Goal: Transaction & Acquisition: Purchase product/service

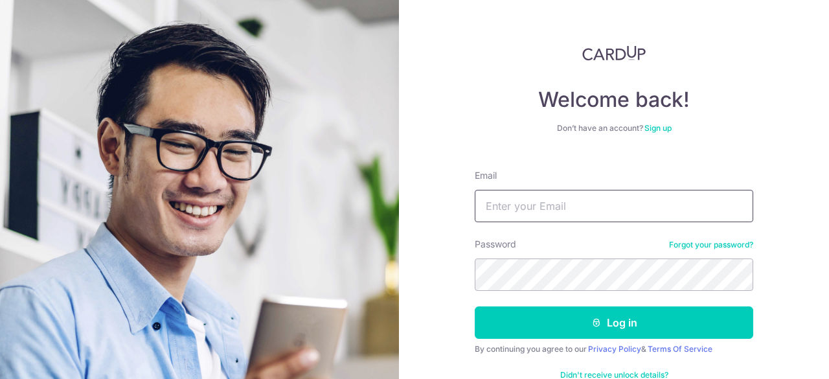
click at [521, 200] on input "Email" at bounding box center [614, 206] width 279 height 32
type input "[EMAIL_ADDRESS][DOMAIN_NAME]"
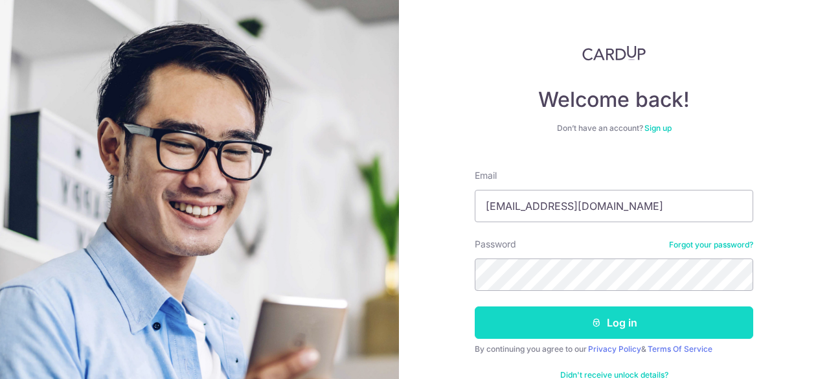
click at [591, 325] on icon "submit" at bounding box center [596, 322] width 10 height 10
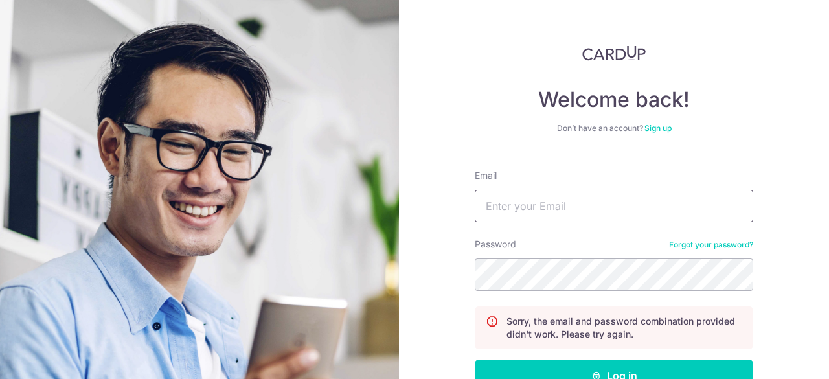
click at [553, 214] on input "Email" at bounding box center [614, 206] width 279 height 32
type input "[EMAIL_ADDRESS][DOMAIN_NAME]"
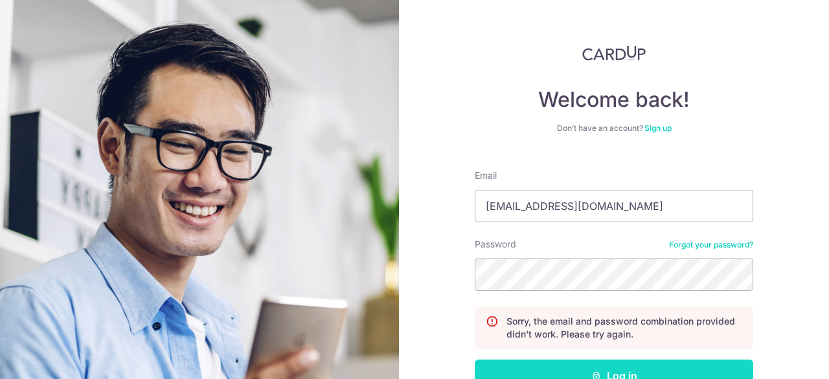
click at [597, 360] on button "Log in" at bounding box center [614, 376] width 279 height 32
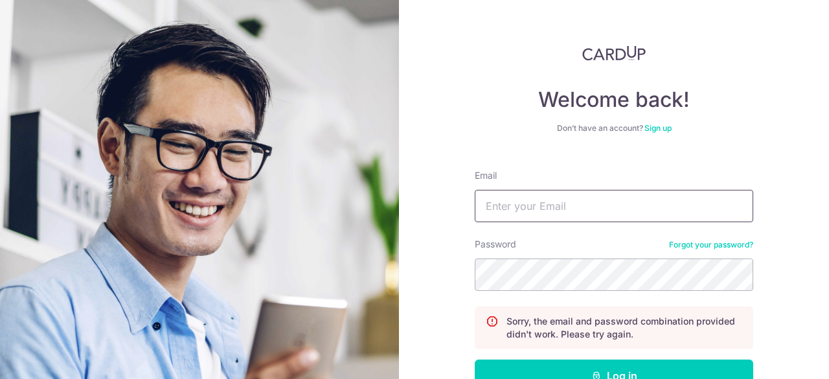
click at [514, 213] on input "Email" at bounding box center [614, 206] width 279 height 32
type input "[EMAIL_ADDRESS][DOMAIN_NAME]"
click at [475, 360] on button "Log in" at bounding box center [614, 376] width 279 height 32
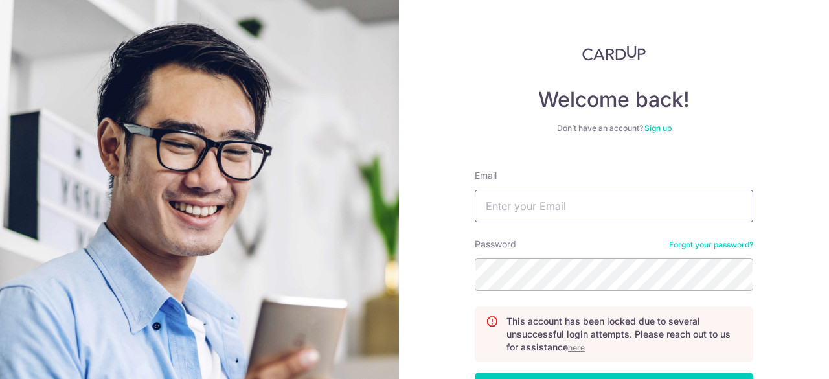
click at [547, 205] on input "Email" at bounding box center [614, 206] width 279 height 32
type input "[EMAIL_ADDRESS][DOMAIN_NAME]"
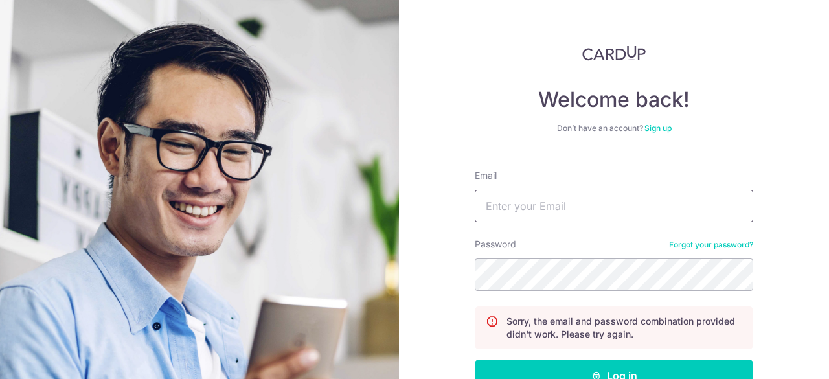
drag, startPoint x: 555, startPoint y: 205, endPoint x: 573, endPoint y: 220, distance: 23.5
click at [555, 204] on input "Email" at bounding box center [614, 206] width 279 height 32
type input "[EMAIL_ADDRESS][DOMAIN_NAME]"
click at [475, 360] on button "Log in" at bounding box center [614, 376] width 279 height 32
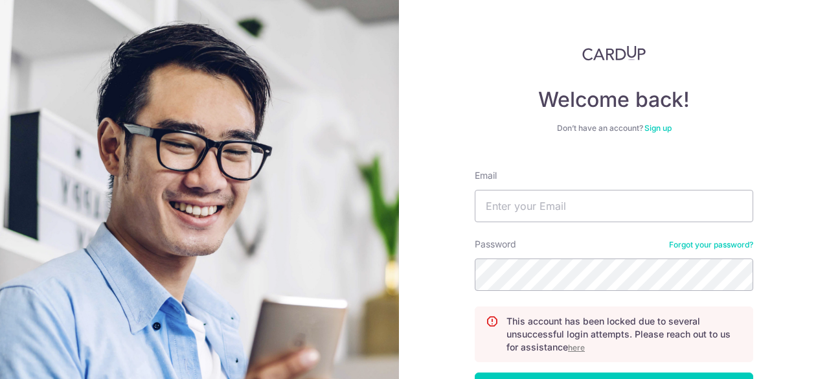
scroll to position [97, 0]
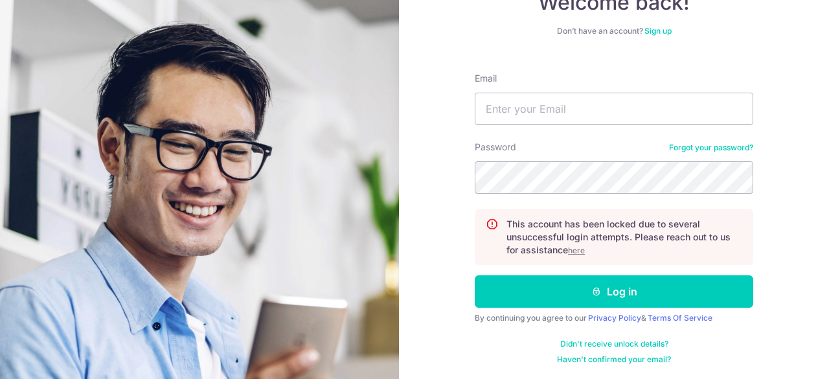
click at [577, 248] on u "here" at bounding box center [576, 251] width 17 height 10
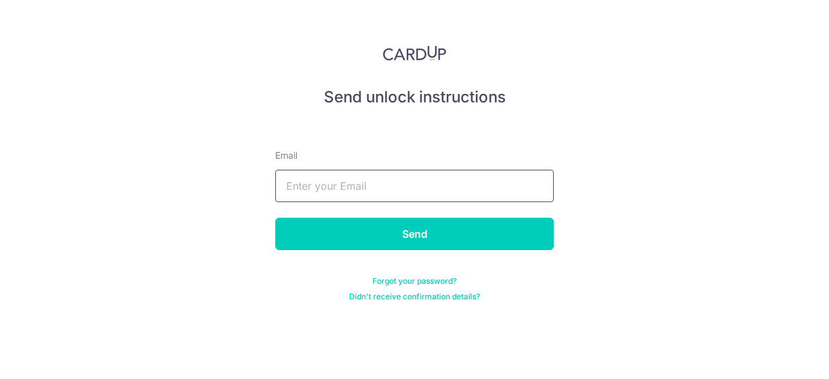
click at [443, 194] on input "text" at bounding box center [414, 186] width 279 height 32
type input "lwaikwon@gmail.com"
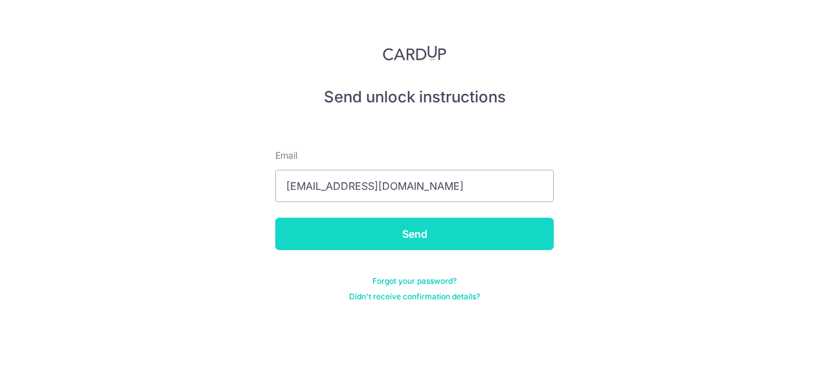
click at [428, 232] on input "Send" at bounding box center [414, 234] width 279 height 32
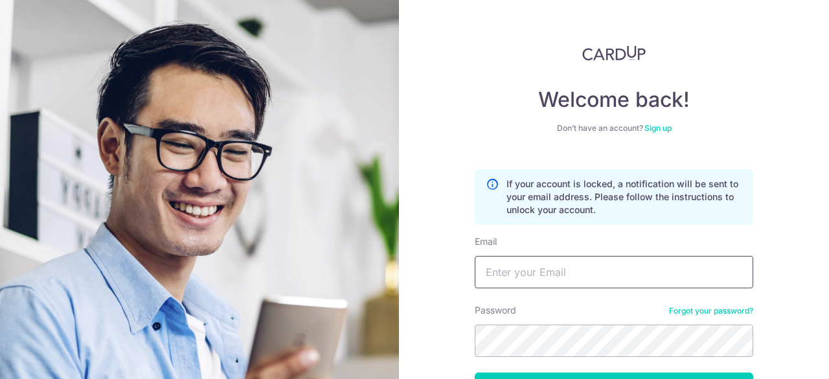
click at [544, 278] on input "Email" at bounding box center [614, 272] width 279 height 32
type input "[EMAIL_ADDRESS][DOMAIN_NAME]"
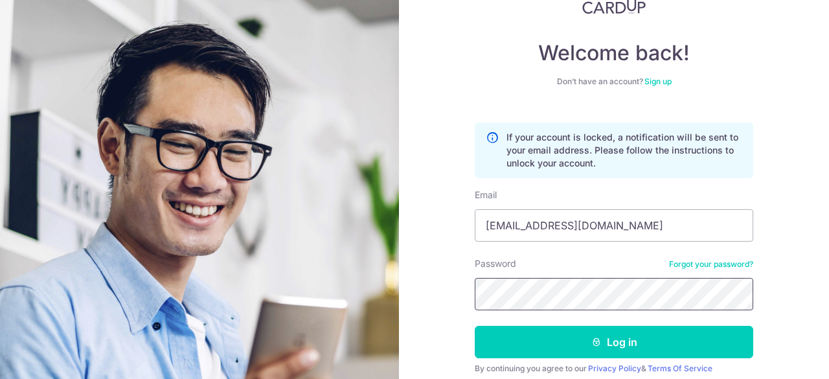
scroll to position [97, 0]
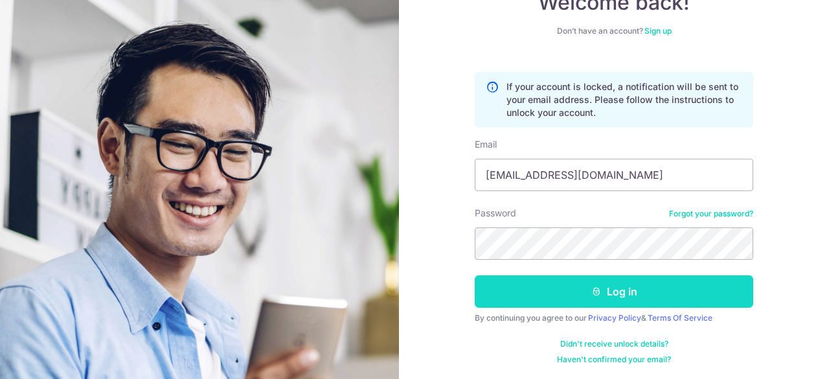
click at [549, 290] on button "Log in" at bounding box center [614, 291] width 279 height 32
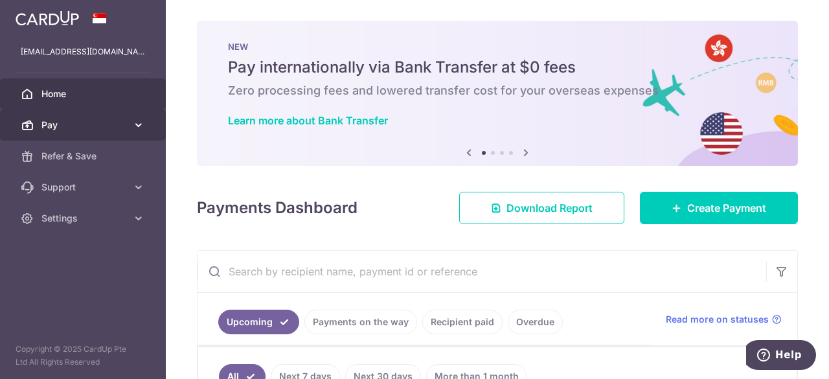
click at [108, 128] on span "Pay" at bounding box center [84, 125] width 86 height 13
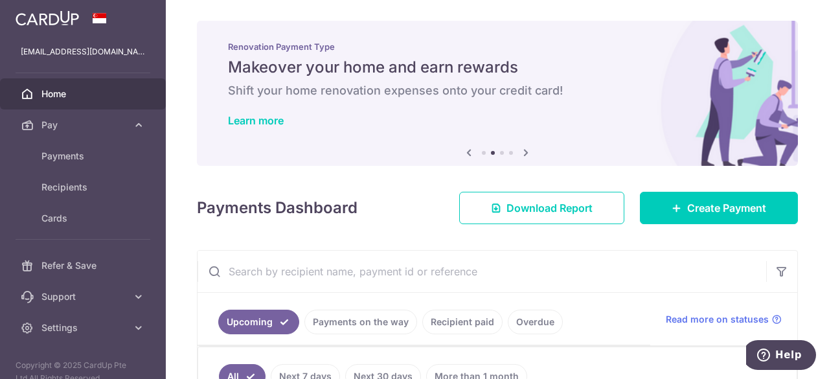
scroll to position [130, 0]
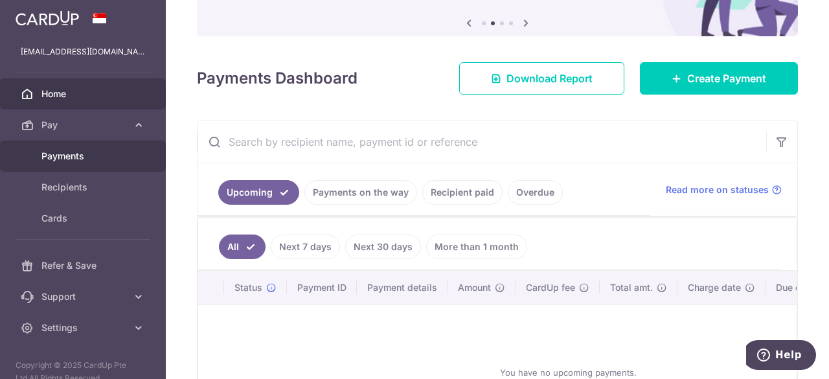
click at [67, 155] on span "Payments" at bounding box center [84, 156] width 86 height 13
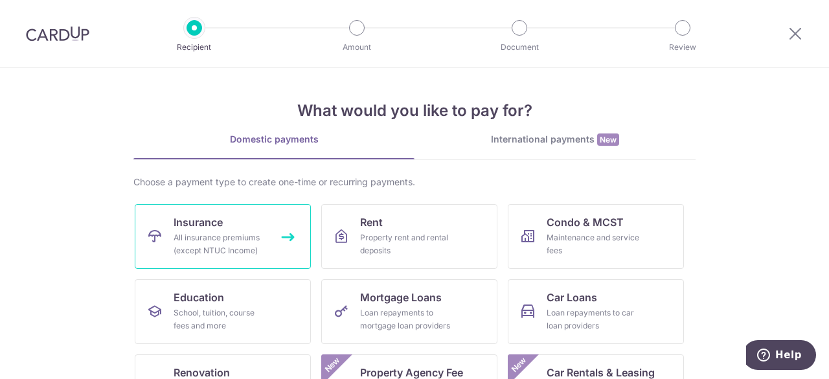
click at [278, 233] on link "Insurance All insurance premiums (except NTUC Income)" at bounding box center [223, 236] width 176 height 65
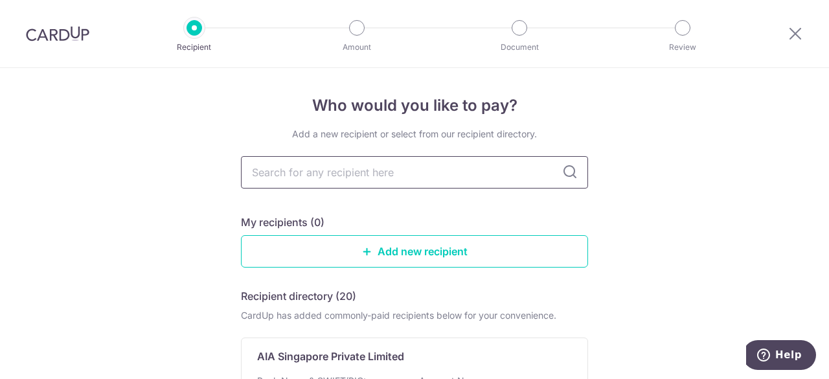
click at [309, 174] on input "text" at bounding box center [414, 172] width 347 height 32
type input "pru"
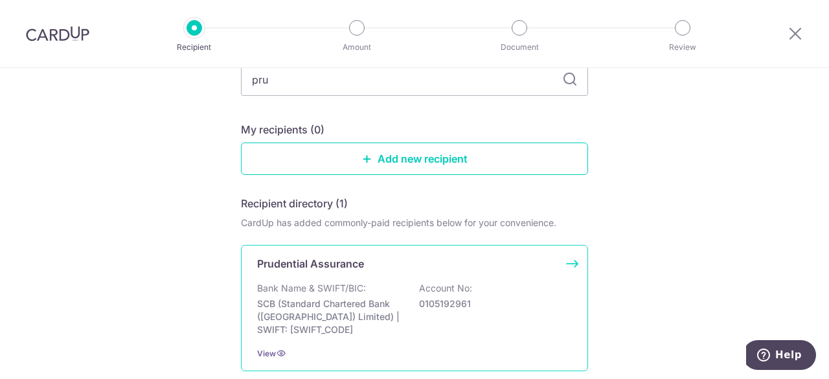
scroll to position [130, 0]
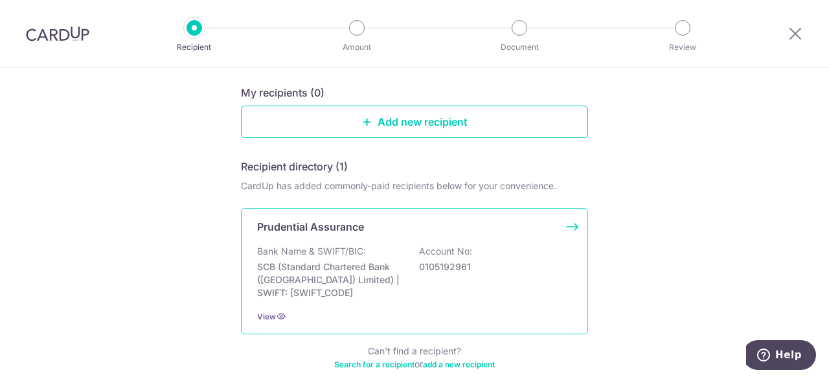
click at [364, 248] on div "Bank Name & SWIFT/BIC: SCB (Standard Chartered Bank (Singapore) Limited) | SWIF…" at bounding box center [414, 272] width 315 height 54
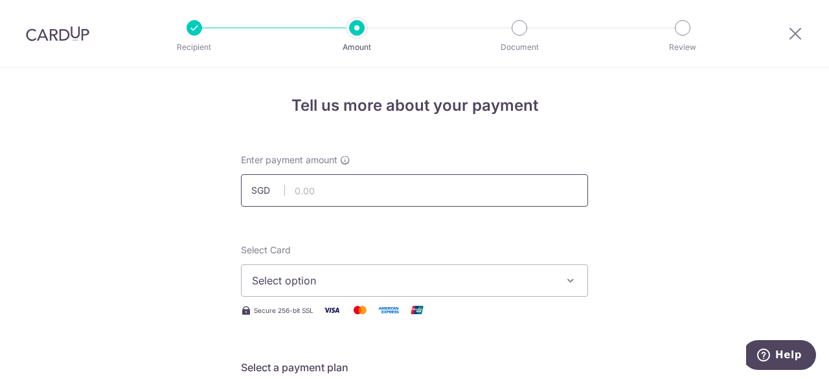
click at [347, 197] on input "text" at bounding box center [414, 190] width 347 height 32
type input "179.46"
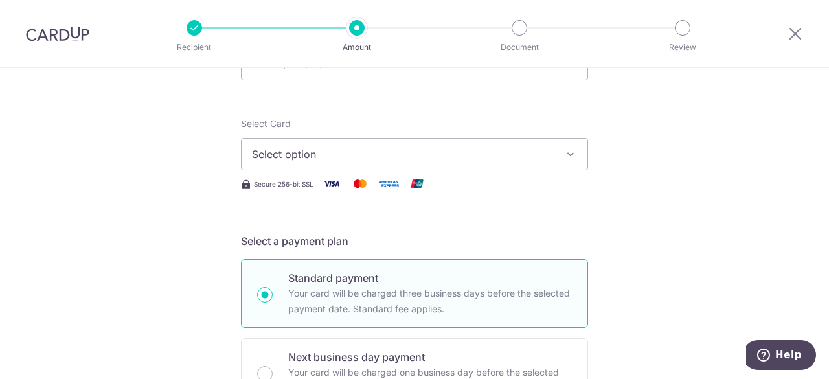
scroll to position [130, 0]
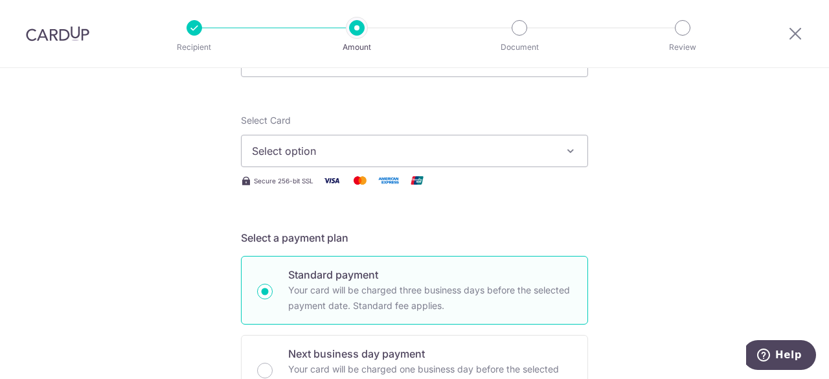
click at [413, 152] on span "Select option" at bounding box center [403, 151] width 302 height 16
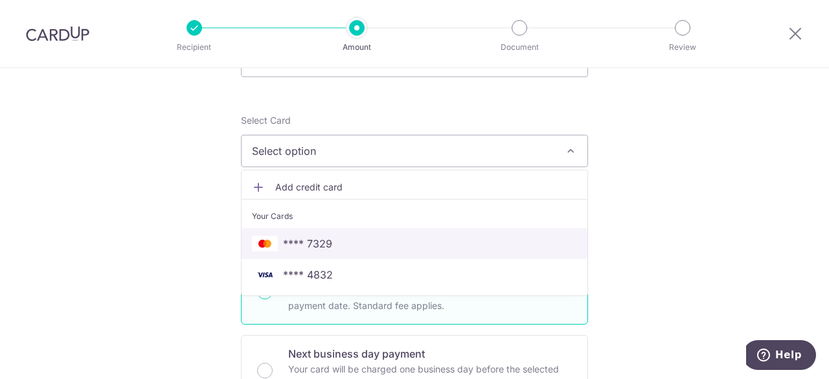
click at [324, 239] on span "**** 7329" at bounding box center [307, 244] width 49 height 16
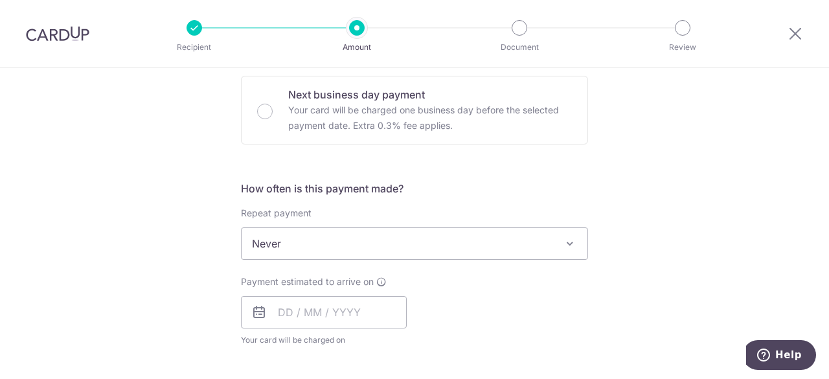
scroll to position [453, 0]
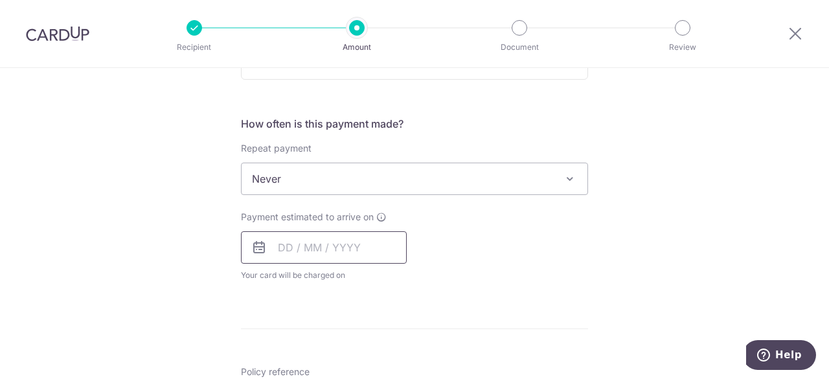
click at [289, 248] on input "text" at bounding box center [324, 247] width 166 height 32
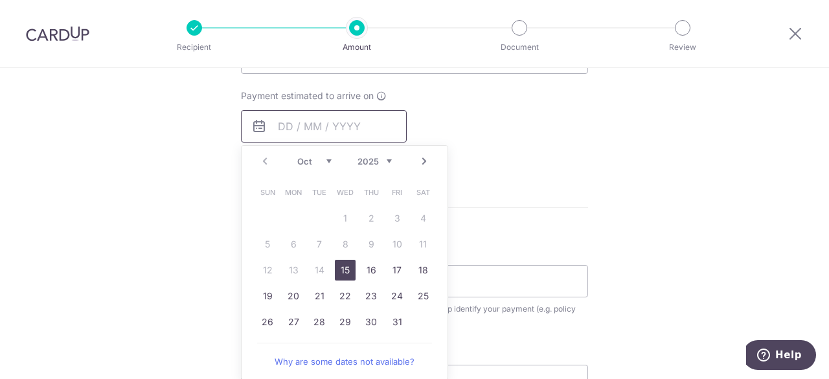
scroll to position [583, 0]
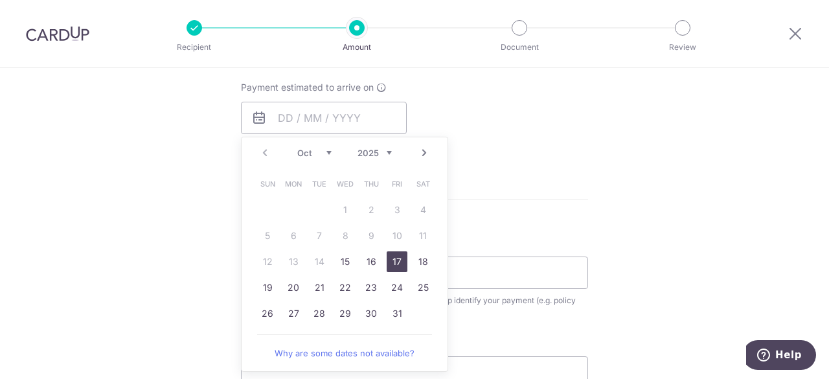
click at [394, 262] on link "17" at bounding box center [397, 261] width 21 height 21
type input "17/10/2025"
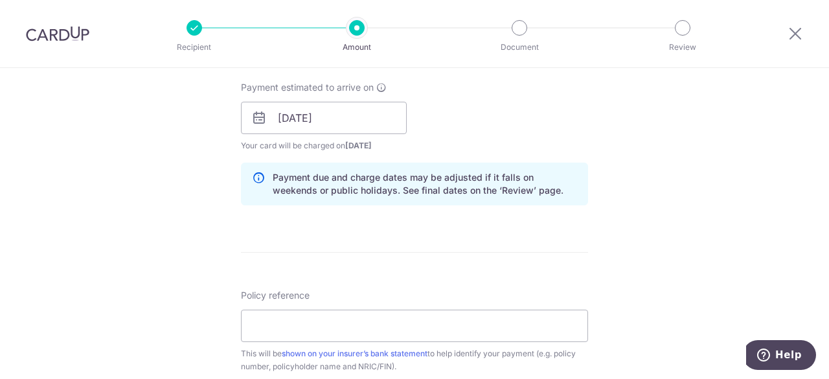
click at [470, 104] on div "Payment estimated to arrive on 17/10/2025 Prev Next Oct Nov Dec 2025 2026 2027 …" at bounding box center [414, 116] width 363 height 71
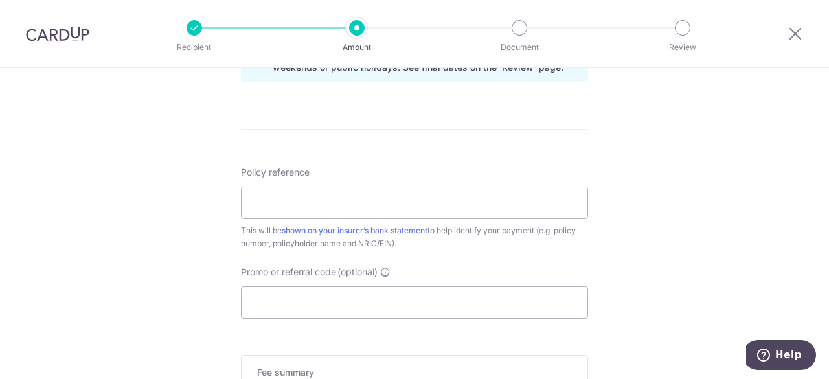
scroll to position [777, 0]
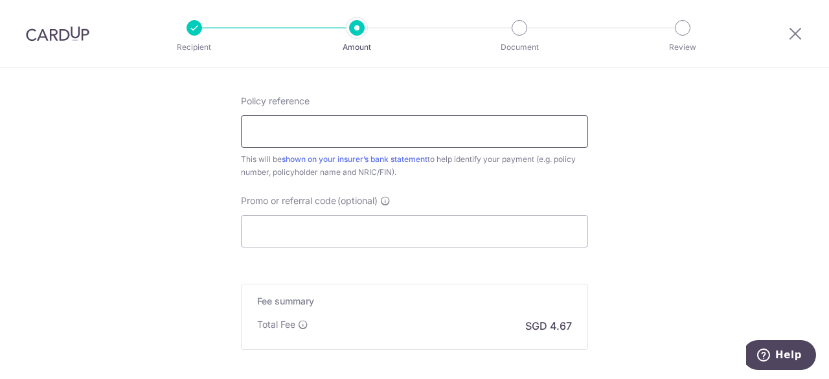
click at [384, 131] on input "Policy reference" at bounding box center [414, 131] width 347 height 32
type input "72002311"
click at [321, 223] on input "Promo or referral code (optional)" at bounding box center [414, 231] width 347 height 32
type input "C"
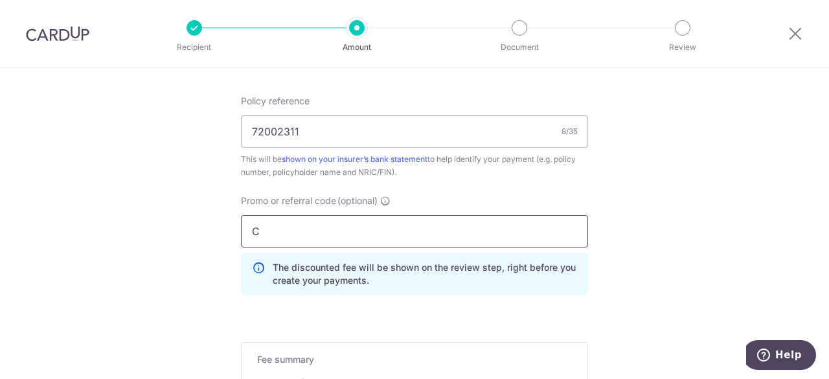
click at [321, 223] on input "C" at bounding box center [414, 231] width 347 height 32
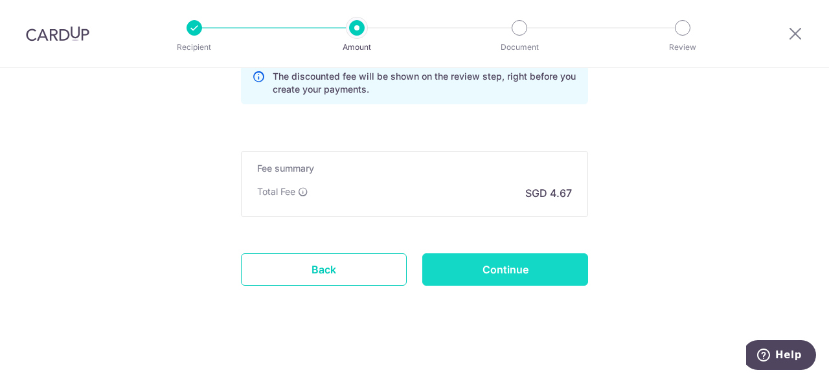
scroll to position [709, 0]
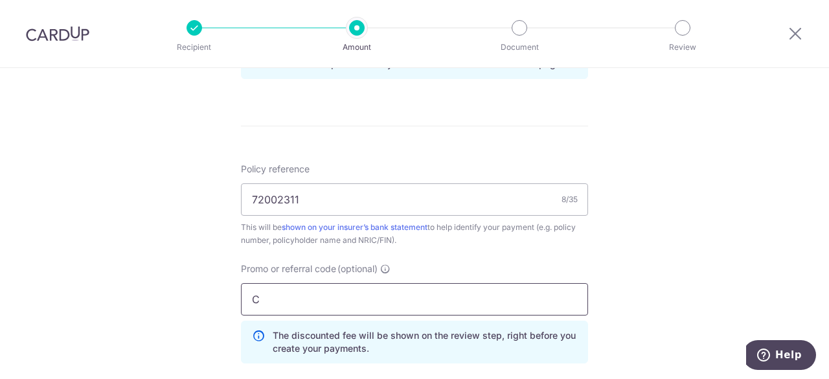
drag, startPoint x: 278, startPoint y: 290, endPoint x: 215, endPoint y: 293, distance: 62.9
click at [220, 295] on div "Tell us more about your payment Enter payment amount SGD 179.46 179.46 Select C…" at bounding box center [414, 0] width 829 height 1283
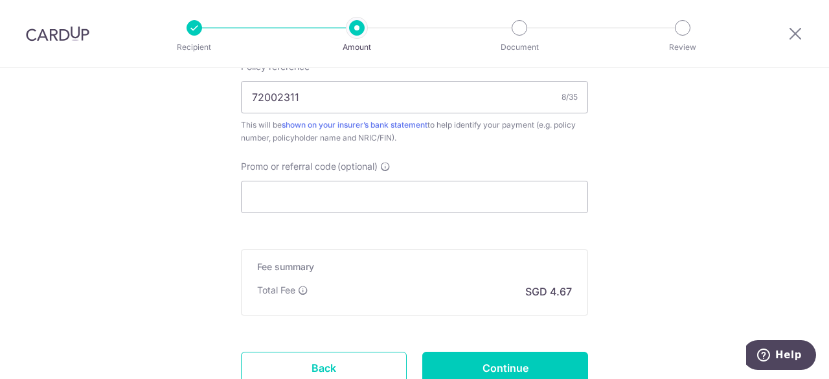
scroll to position [904, 0]
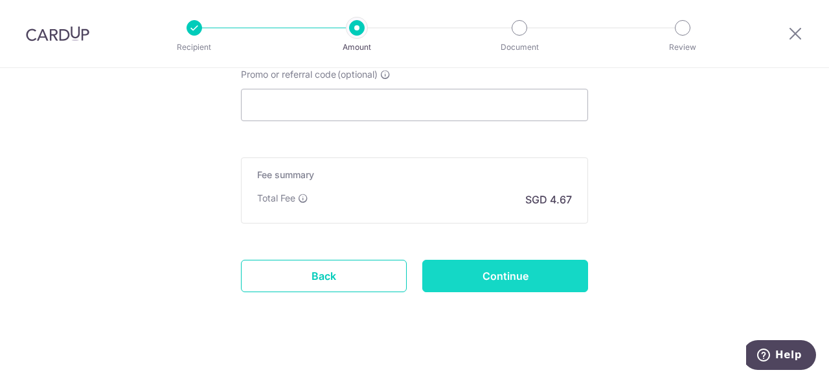
click at [496, 269] on input "Continue" at bounding box center [505, 276] width 166 height 32
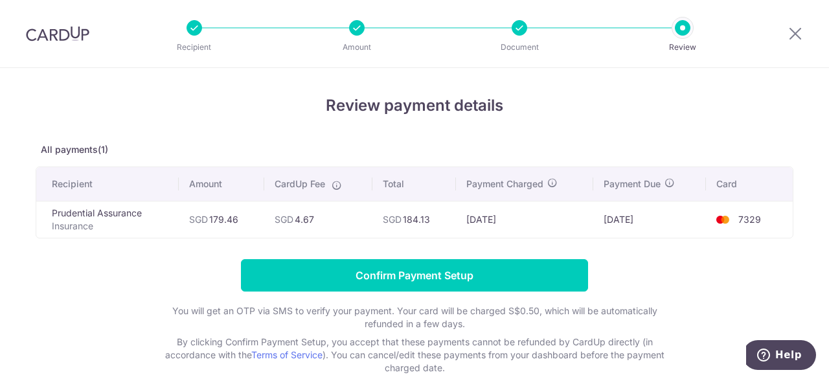
scroll to position [70, 0]
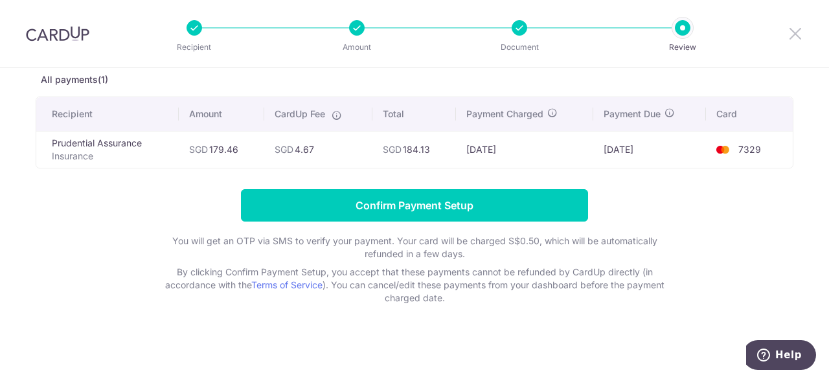
drag, startPoint x: 795, startPoint y: 32, endPoint x: 467, endPoint y: 97, distance: 334.3
click at [795, 32] on icon at bounding box center [796, 33] width 16 height 16
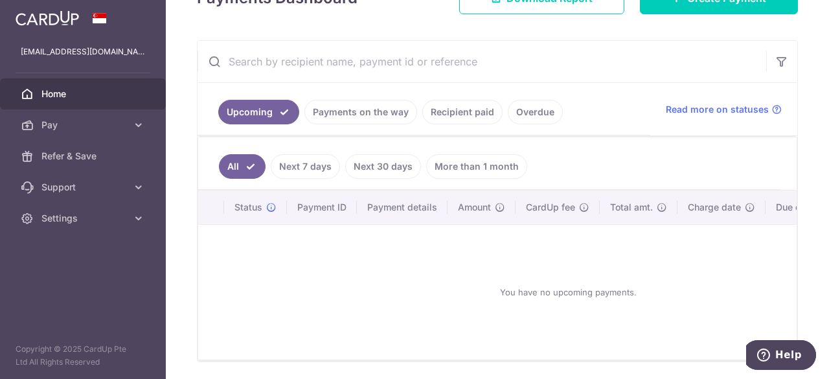
click at [472, 117] on link "Recipient paid" at bounding box center [462, 112] width 80 height 25
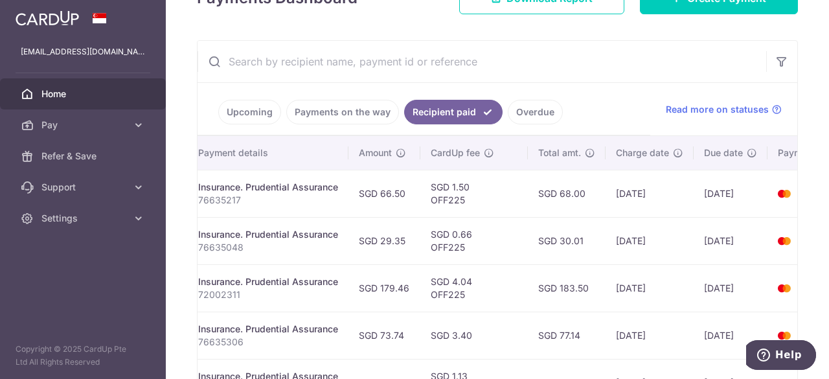
scroll to position [0, 308]
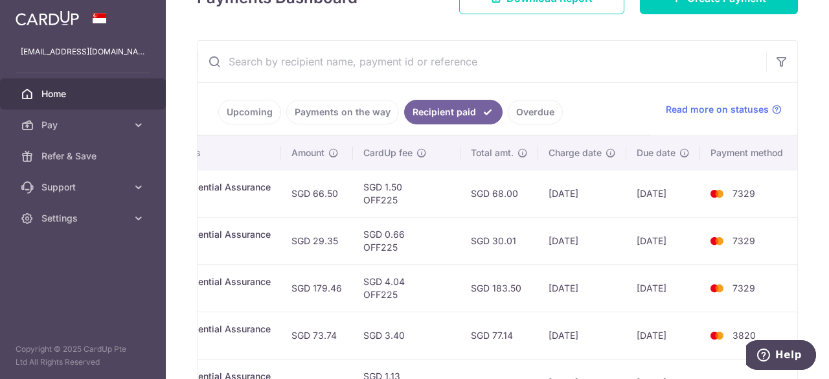
drag, startPoint x: 617, startPoint y: 305, endPoint x: 612, endPoint y: 263, distance: 42.4
click at [822, 290] on div "× Pause Schedule Pause all future payments in this series Pause just this one p…" at bounding box center [497, 189] width 663 height 379
click at [516, 253] on td "SGD 30.01" at bounding box center [500, 240] width 78 height 47
click at [372, 291] on td "SGD 4.04 OFF225" at bounding box center [407, 287] width 108 height 47
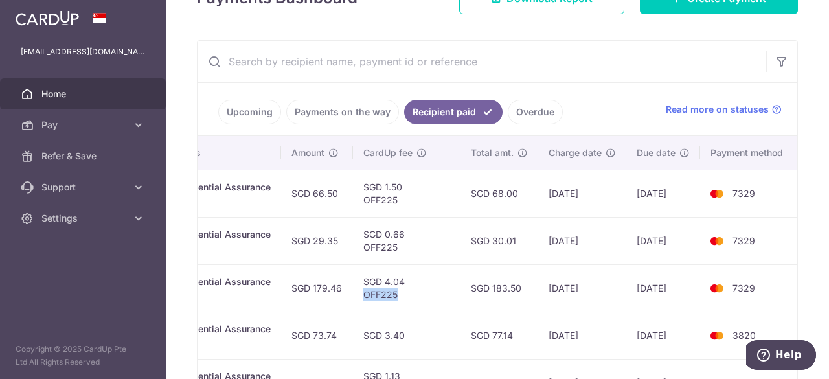
copy td "OFF225"
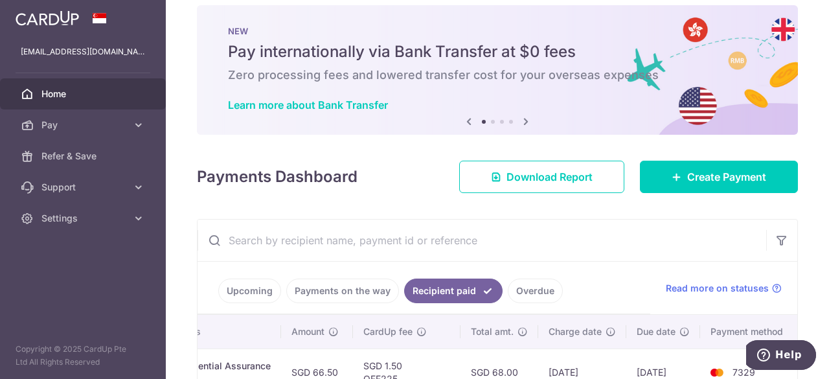
scroll to position [0, 0]
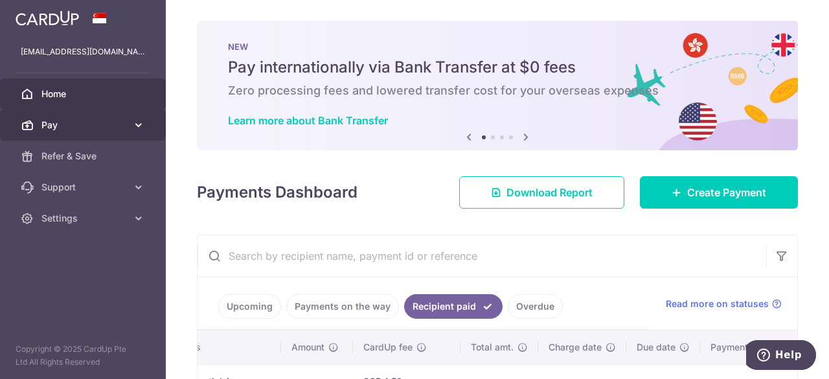
click at [73, 124] on span "Pay" at bounding box center [84, 125] width 86 height 13
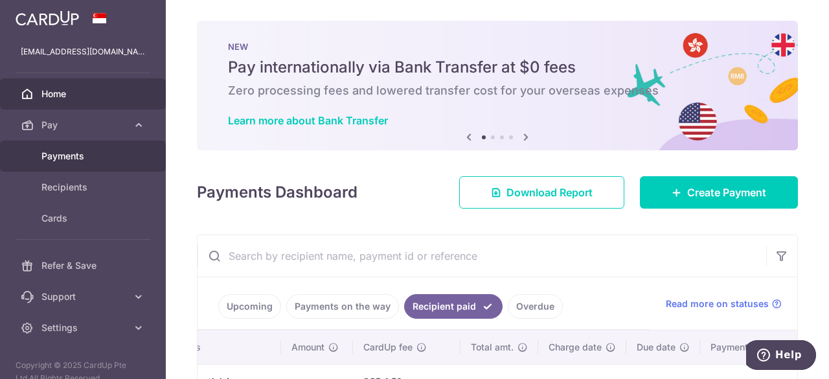
click at [66, 157] on span "Payments" at bounding box center [84, 156] width 86 height 13
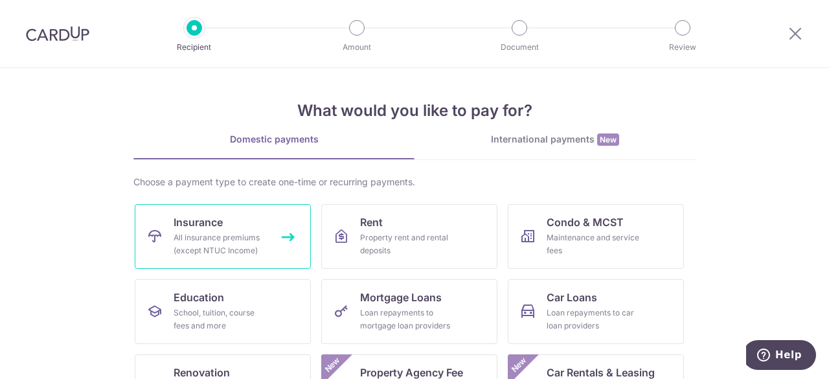
click at [245, 225] on link "Insurance All insurance premiums (except NTUC Income)" at bounding box center [223, 236] width 176 height 65
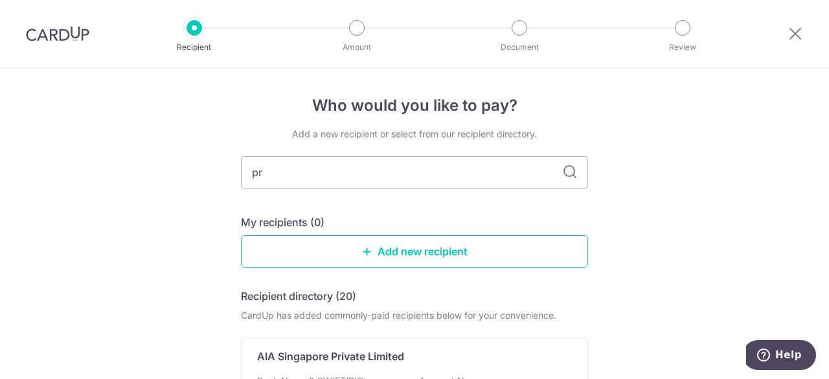
type input "pru"
click at [364, 354] on div "Prudential Assurance" at bounding box center [406, 357] width 299 height 16
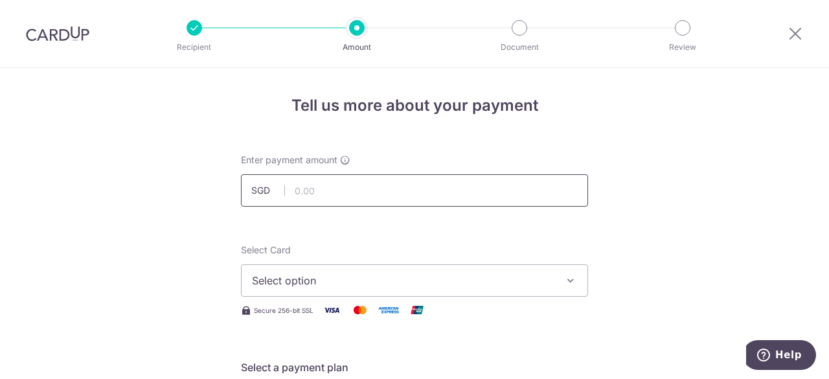
click at [365, 192] on input "text" at bounding box center [414, 190] width 347 height 32
type input "179.46"
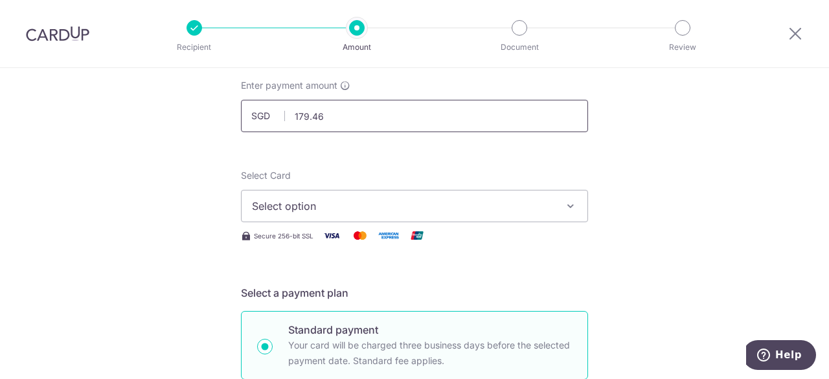
scroll to position [130, 0]
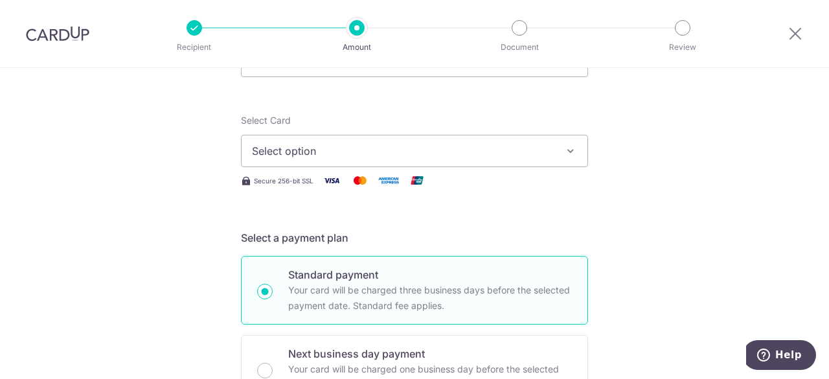
click at [356, 131] on div "Select Card Select option Add credit card Your Cards **** 7329 **** 4832" at bounding box center [414, 140] width 347 height 53
click at [361, 164] on button "Select option" at bounding box center [414, 151] width 347 height 32
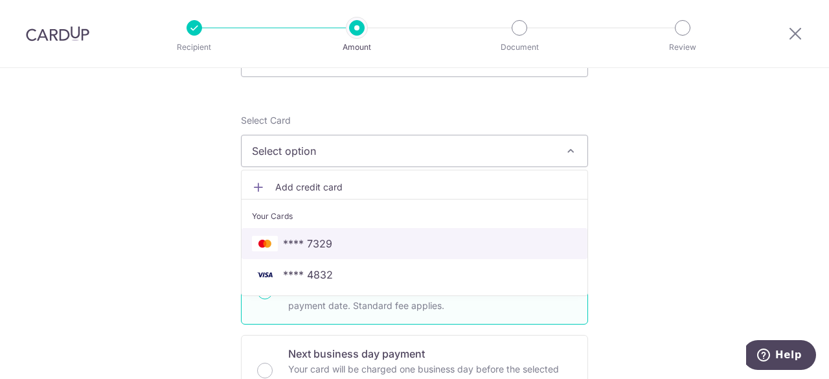
click at [312, 238] on span "**** 7329" at bounding box center [307, 244] width 49 height 16
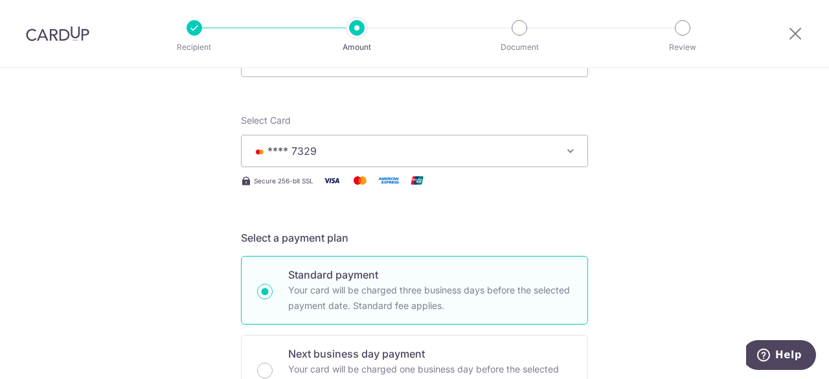
scroll to position [453, 0]
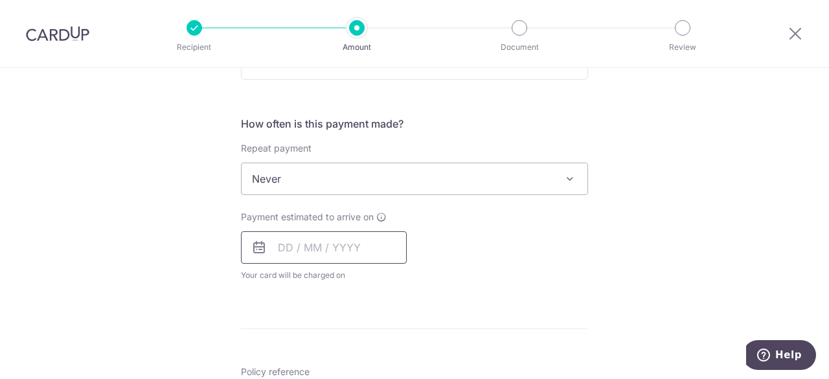
click at [294, 246] on input "text" at bounding box center [324, 247] width 166 height 32
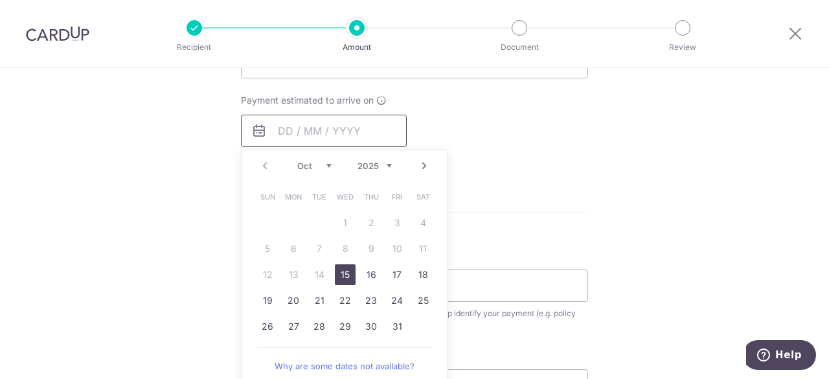
scroll to position [583, 0]
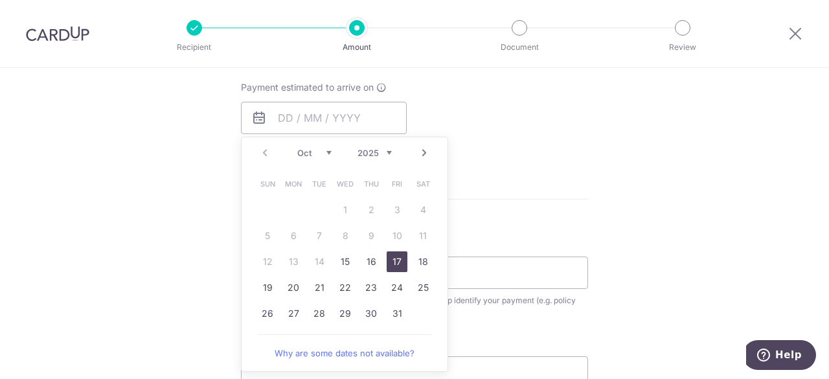
click at [400, 258] on link "17" at bounding box center [397, 261] width 21 height 21
type input "17/10/2025"
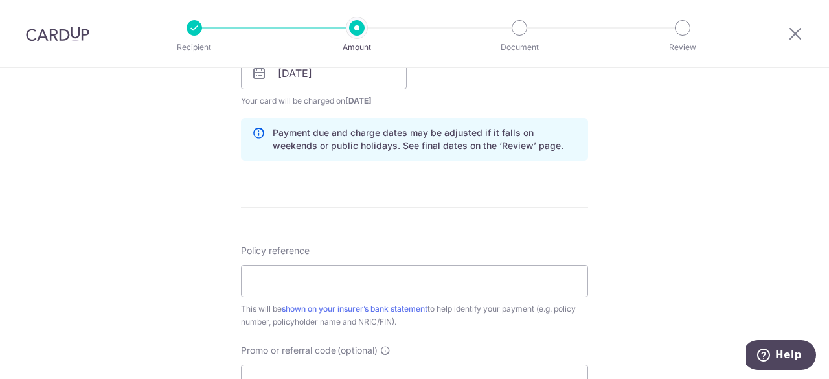
scroll to position [648, 0]
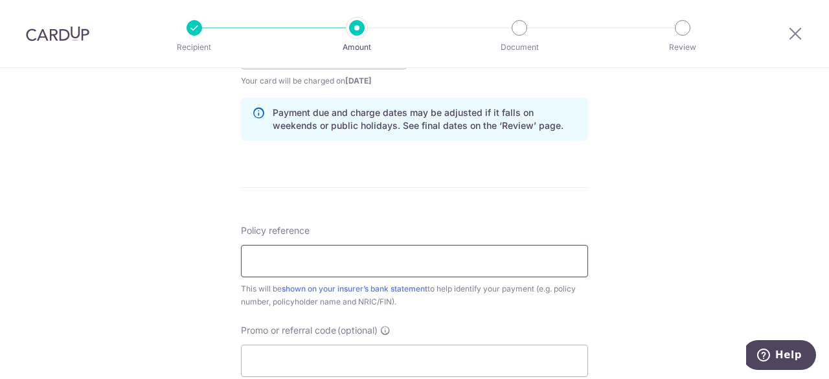
click at [342, 262] on input "Policy reference" at bounding box center [414, 261] width 347 height 32
type input "72002311"
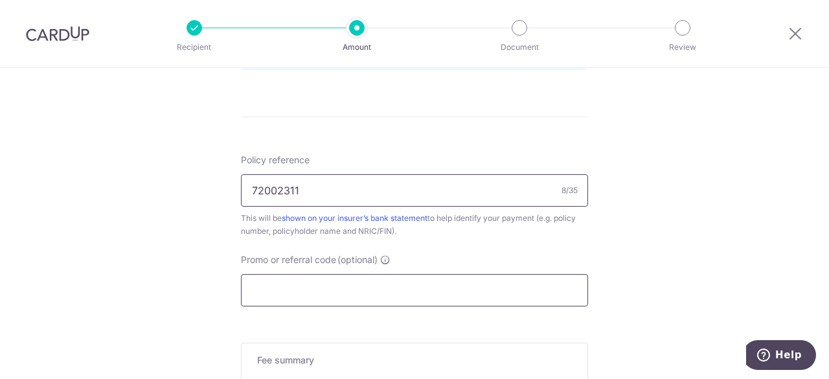
scroll to position [777, 0]
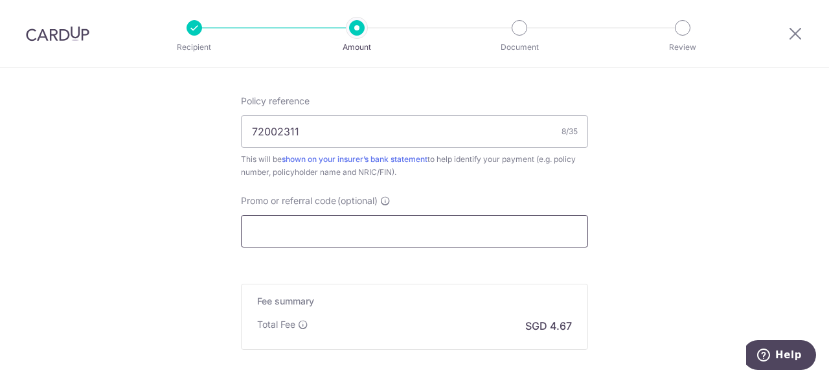
click at [339, 229] on input "Promo or referral code (optional)" at bounding box center [414, 231] width 347 height 32
paste input "OFF225"
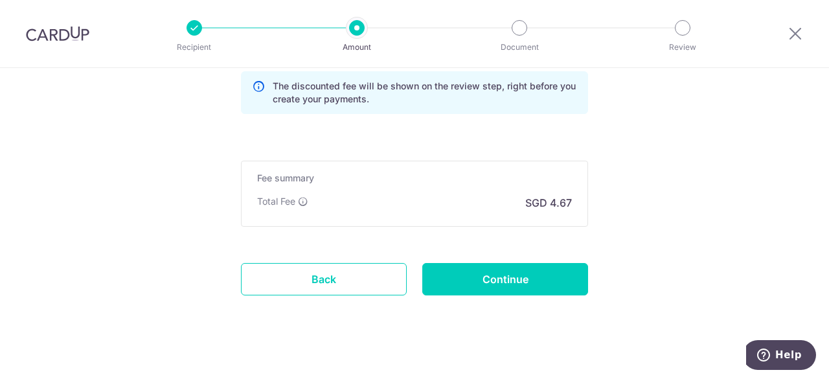
scroll to position [969, 0]
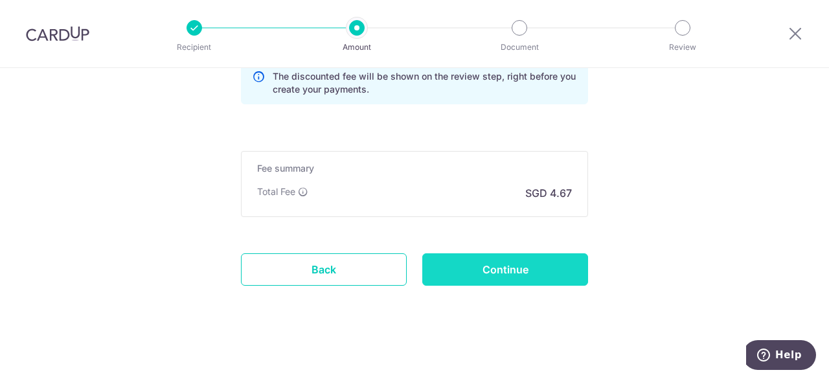
type input "OFF225"
click at [461, 268] on input "Continue" at bounding box center [505, 269] width 166 height 32
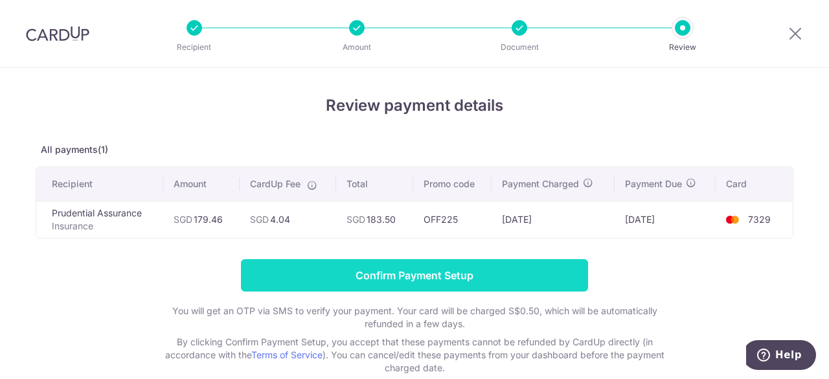
click at [465, 271] on input "Confirm Payment Setup" at bounding box center [414, 275] width 347 height 32
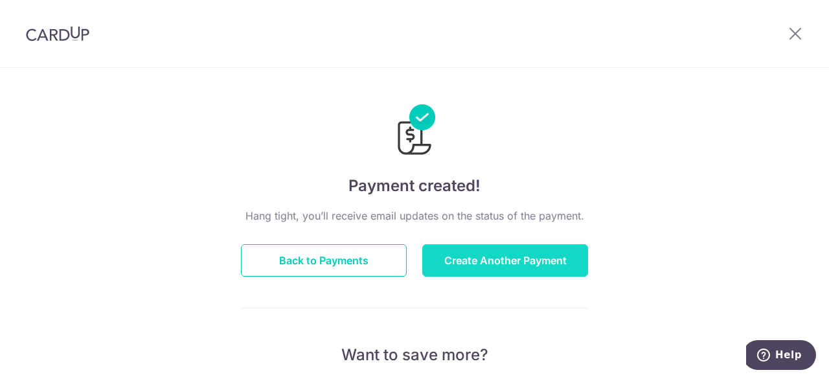
click at [503, 260] on button "Create Another Payment" at bounding box center [505, 260] width 166 height 32
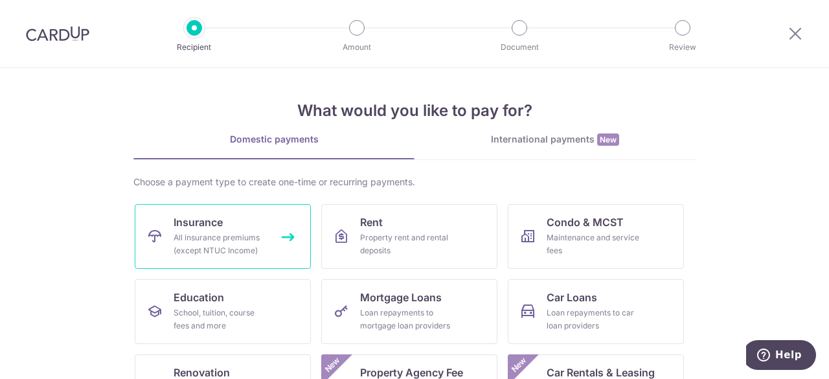
click at [219, 234] on div "All insurance premiums (except NTUC Income)" at bounding box center [220, 244] width 93 height 26
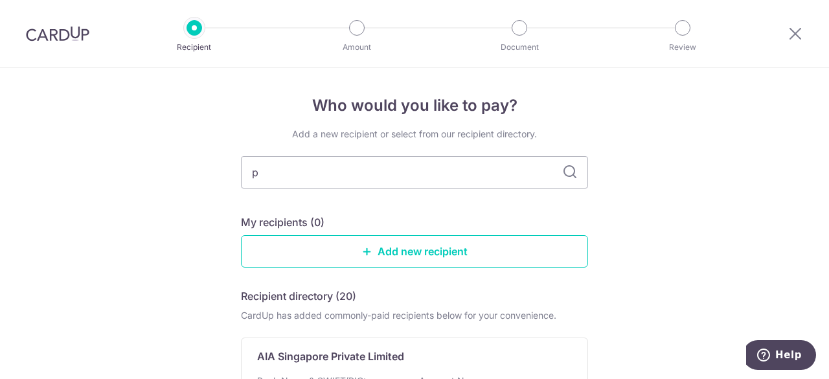
type input "pru"
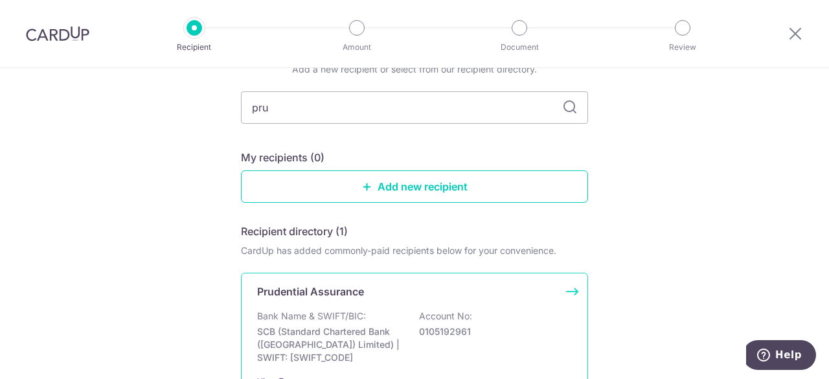
click at [343, 293] on p "Prudential Assurance" at bounding box center [310, 292] width 107 height 16
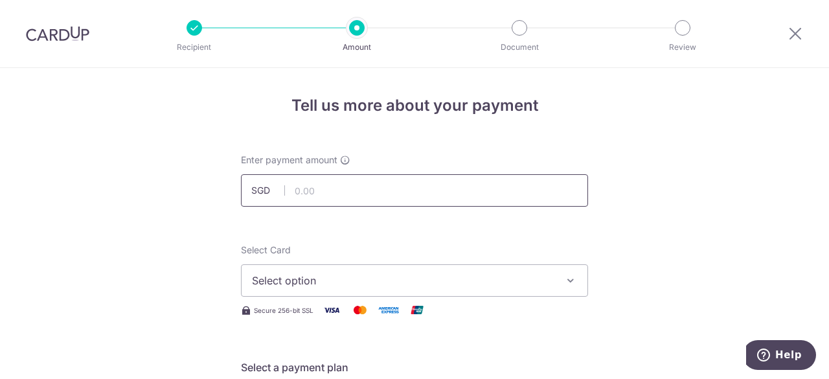
click at [329, 192] on input "text" at bounding box center [414, 190] width 347 height 32
type input "66.50"
click at [330, 282] on span "Select option" at bounding box center [403, 281] width 302 height 16
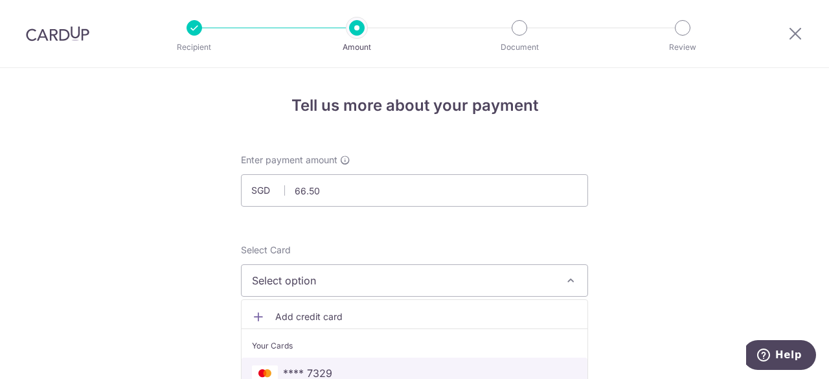
click at [300, 366] on span "**** 7329" at bounding box center [307, 373] width 49 height 16
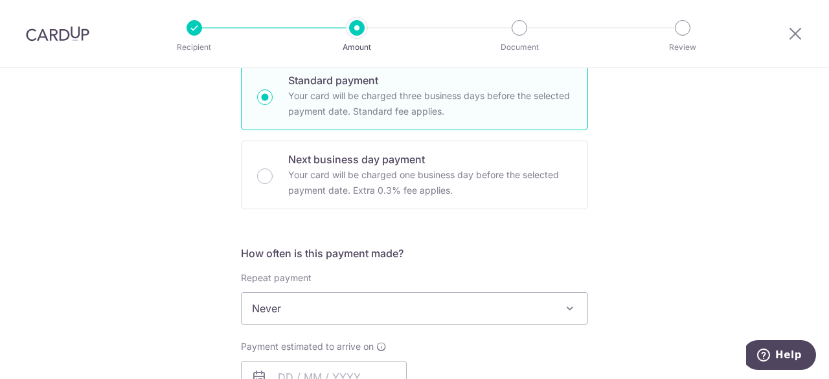
scroll to position [453, 0]
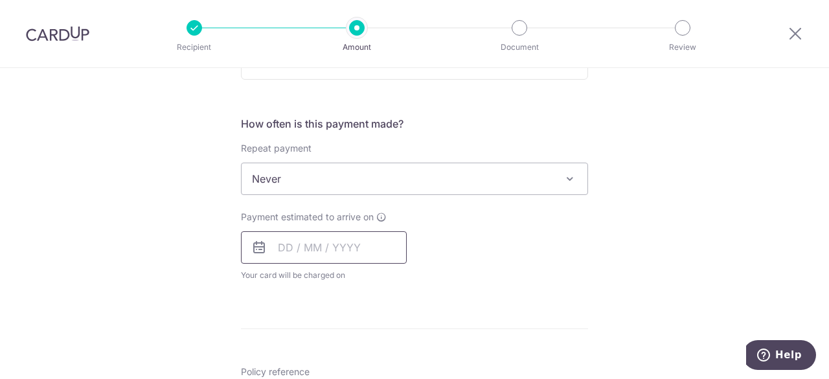
click at [307, 244] on input "text" at bounding box center [324, 247] width 166 height 32
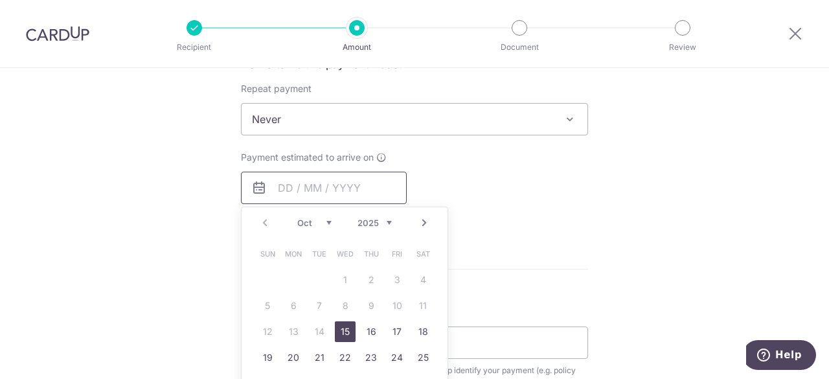
scroll to position [583, 0]
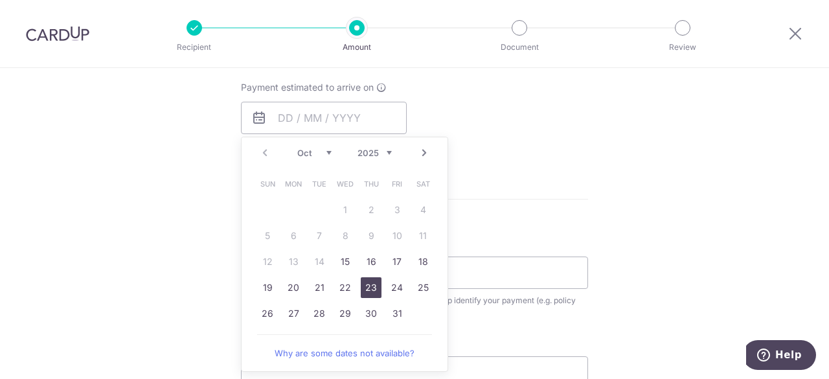
click at [364, 283] on link "23" at bounding box center [371, 287] width 21 height 21
type input "[DATE]"
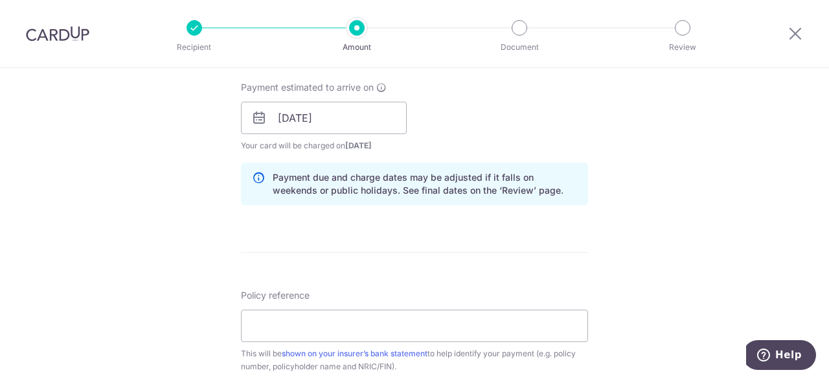
click at [487, 130] on div "Payment estimated to arrive on 23/10/2025 Prev Next Oct Nov Dec 2025 2026 2027 …" at bounding box center [414, 116] width 363 height 71
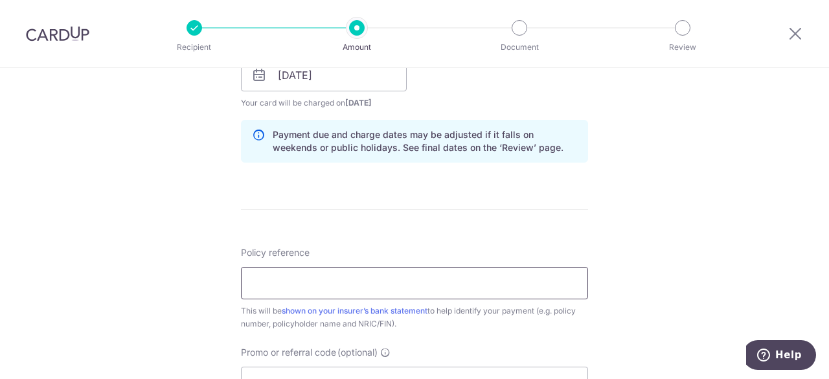
scroll to position [713, 0]
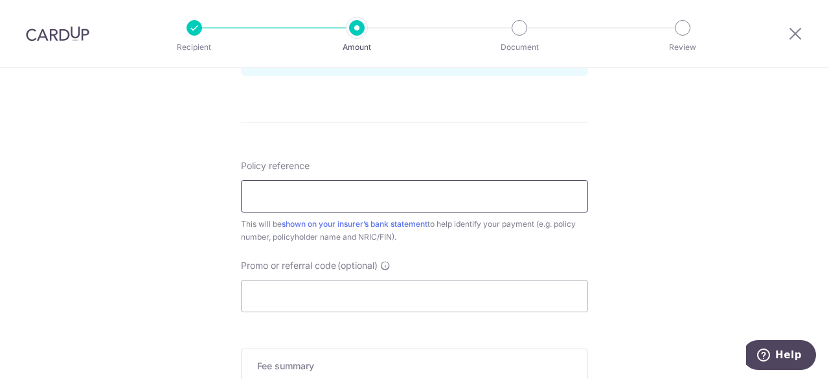
click at [400, 198] on input "Policy reference" at bounding box center [414, 196] width 347 height 32
type input "76635217"
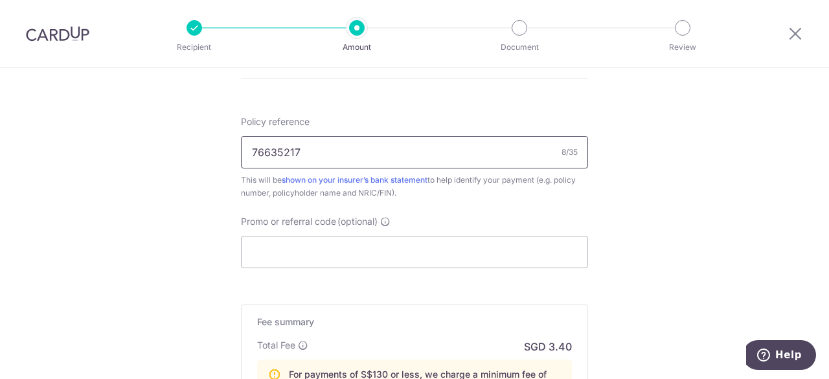
scroll to position [777, 0]
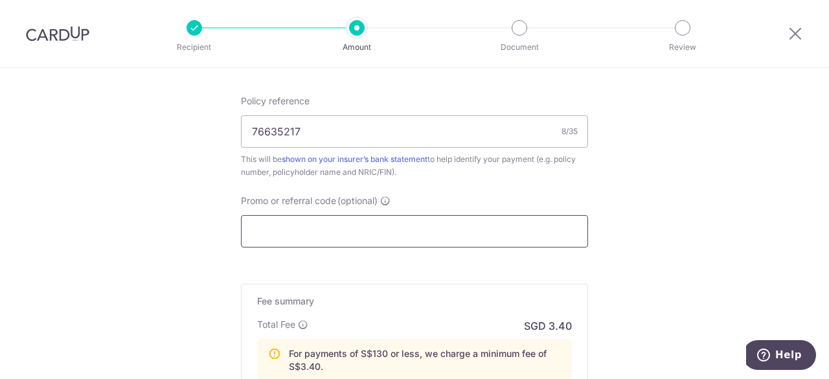
click at [352, 238] on input "Promo or referral code (optional)" at bounding box center [414, 231] width 347 height 32
paste input "OFF225"
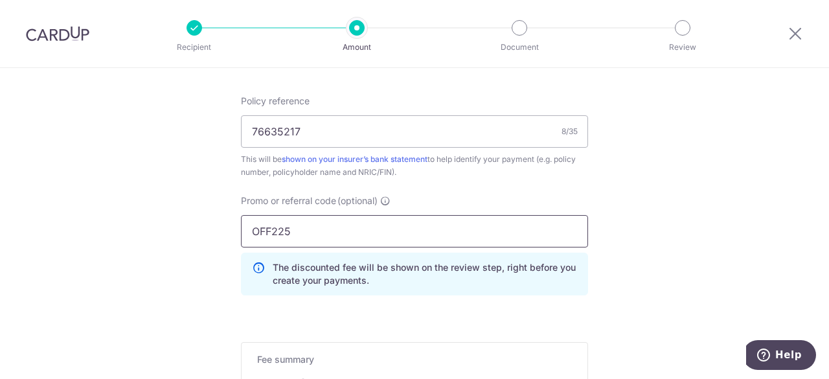
type input "OFF225"
click at [495, 194] on div "Promo or referral code (optional) OFF225 The discounted fee will be shown on th…" at bounding box center [414, 244] width 347 height 101
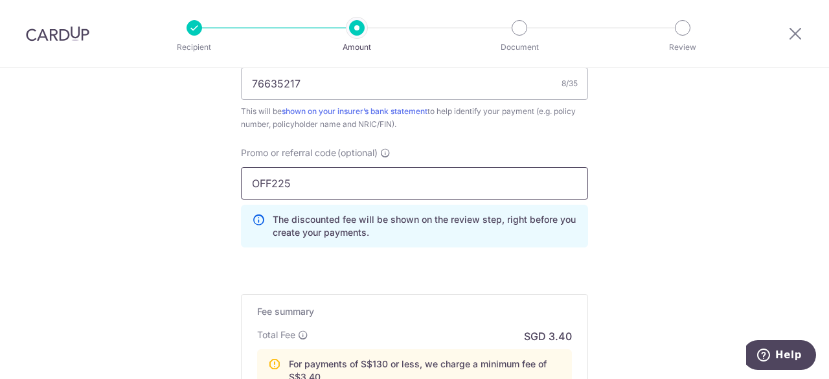
scroll to position [972, 0]
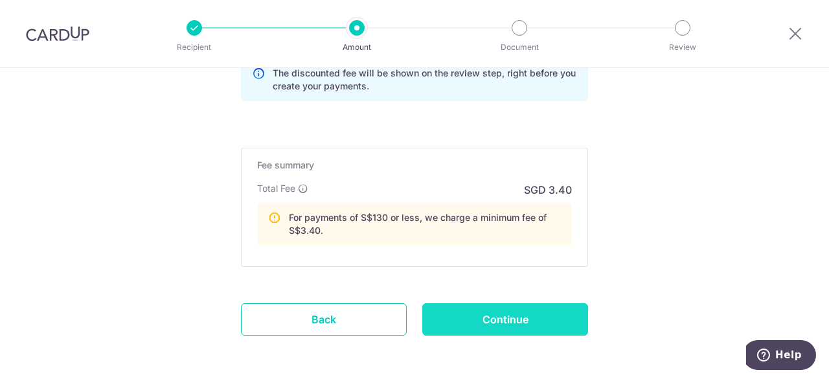
click at [486, 321] on input "Continue" at bounding box center [505, 319] width 166 height 32
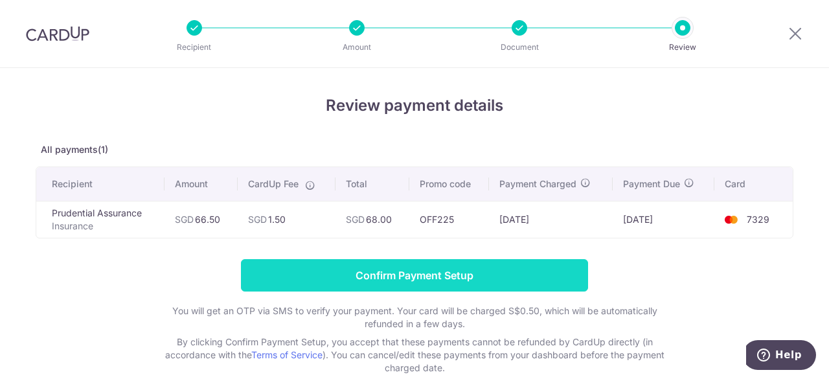
click at [425, 276] on input "Confirm Payment Setup" at bounding box center [414, 275] width 347 height 32
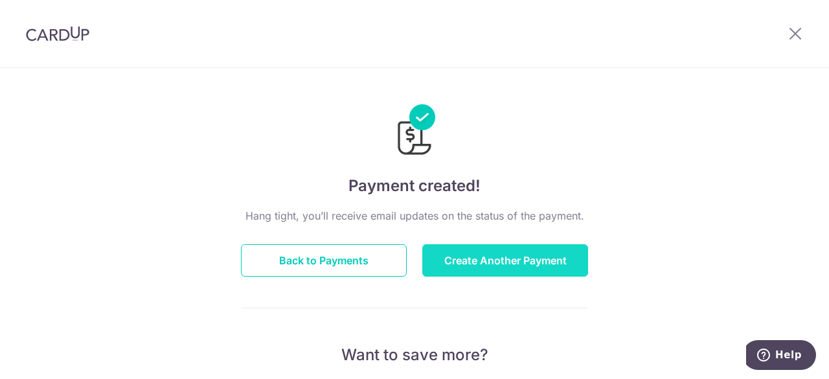
click at [477, 260] on button "Create Another Payment" at bounding box center [505, 260] width 166 height 32
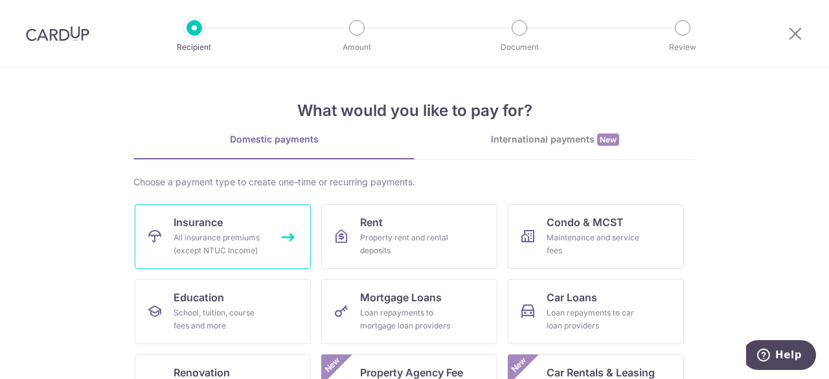
click at [226, 227] on link "Insurance All insurance premiums (except NTUC Income)" at bounding box center [223, 236] width 176 height 65
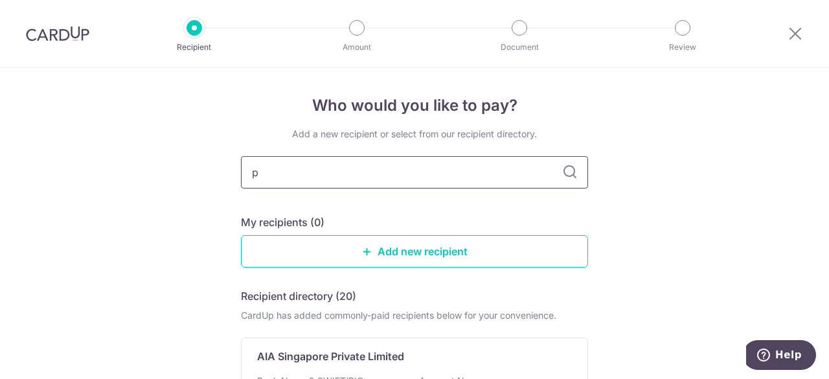
type input "pru"
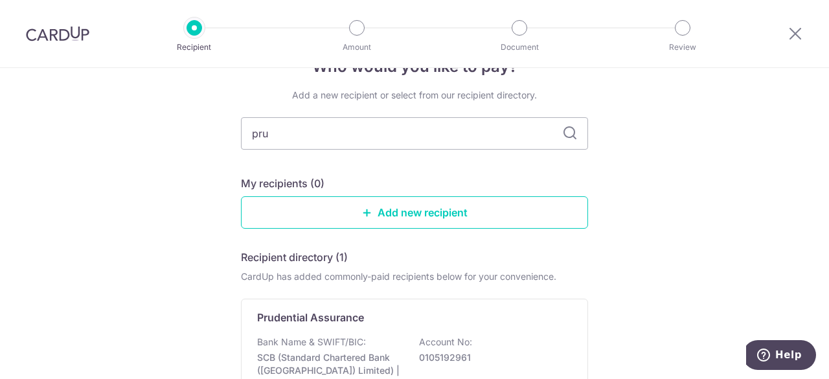
scroll to position [65, 0]
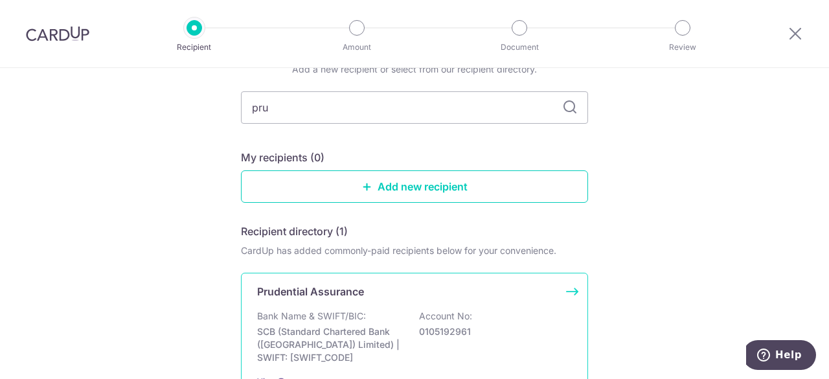
click at [349, 302] on div "Prudential Assurance Bank Name & SWIFT/BIC: SCB (Standard Chartered Bank (Singa…" at bounding box center [414, 336] width 347 height 126
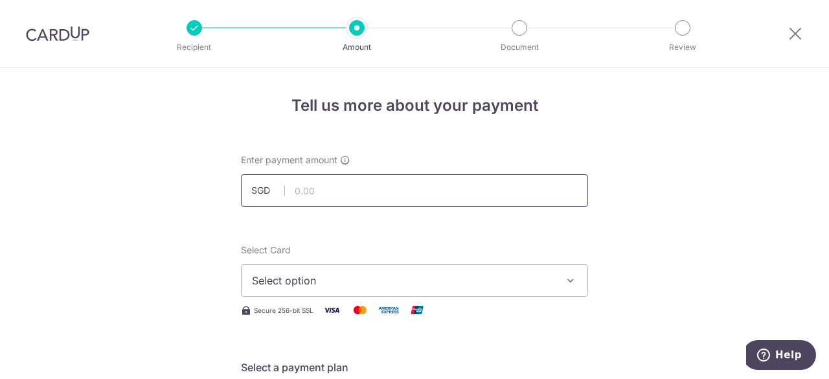
drag, startPoint x: 0, startPoint y: 0, endPoint x: 334, endPoint y: 196, distance: 387.3
click at [334, 196] on input "text" at bounding box center [414, 190] width 347 height 32
type input "29.35"
click at [327, 287] on span "Select option" at bounding box center [403, 281] width 302 height 16
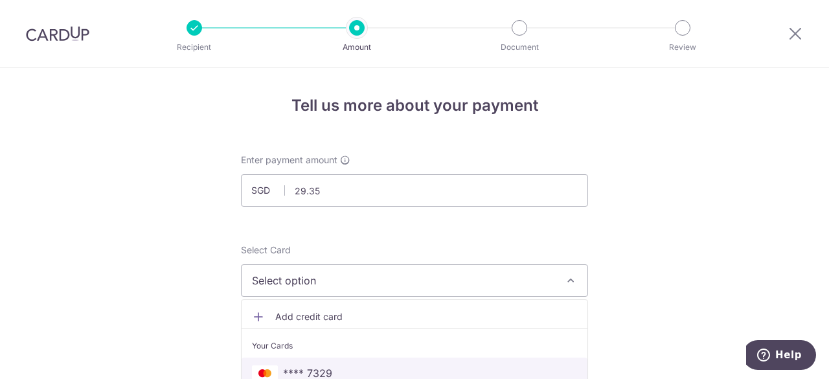
click at [312, 365] on span "**** 7329" at bounding box center [307, 373] width 49 height 16
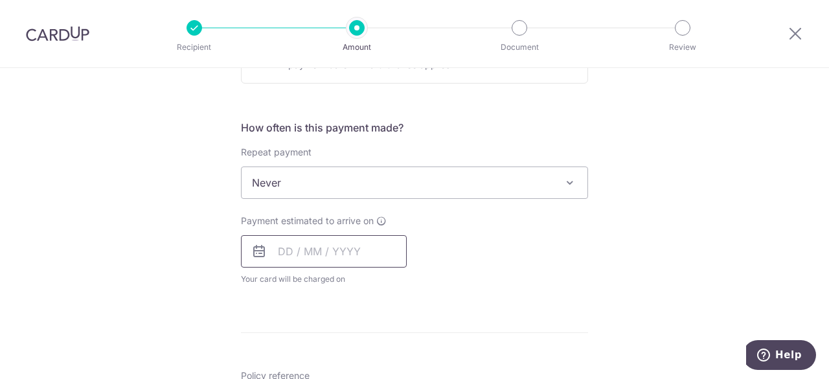
scroll to position [518, 0]
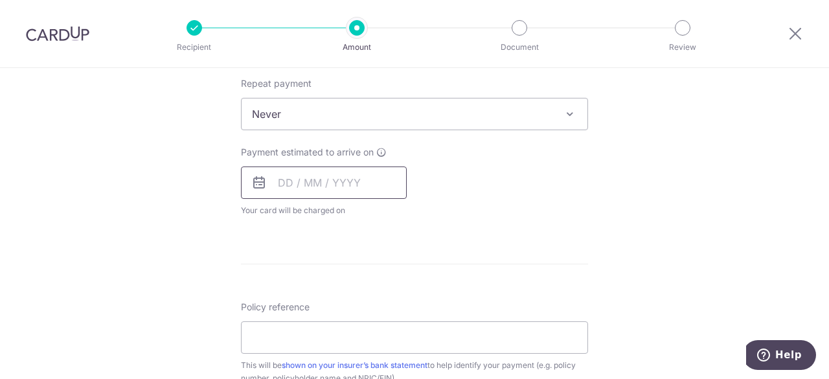
click at [292, 183] on input "text" at bounding box center [324, 182] width 166 height 32
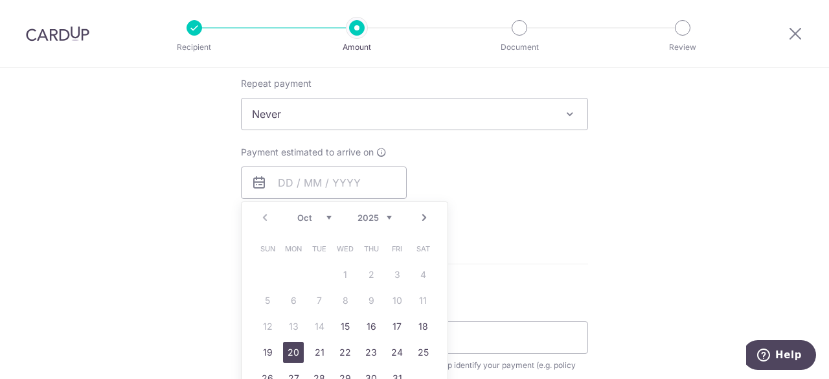
click at [293, 352] on link "20" at bounding box center [293, 352] width 21 height 21
type input "20/10/2025"
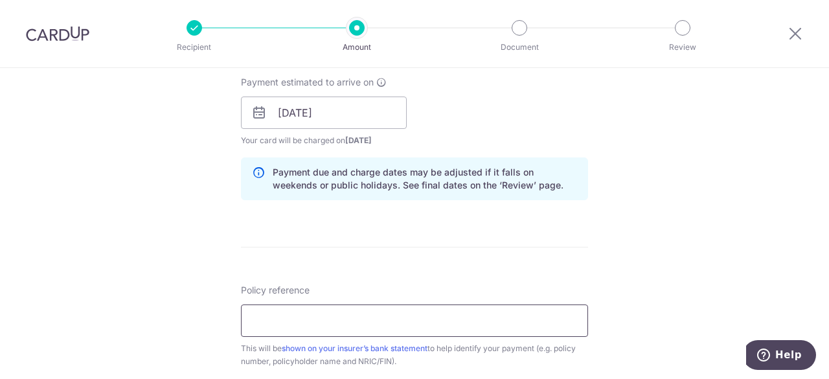
scroll to position [713, 0]
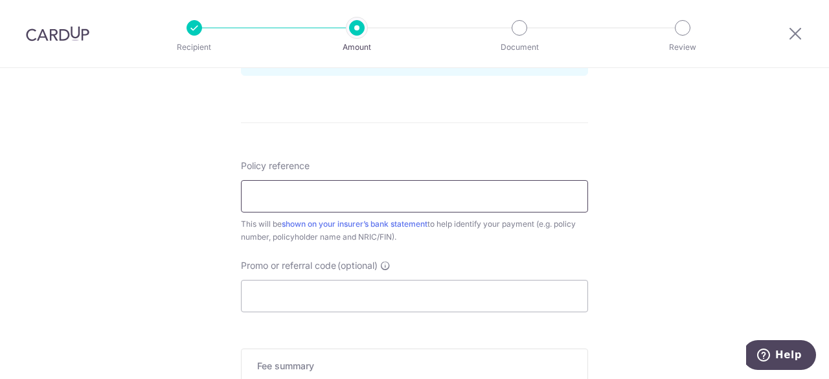
click at [376, 201] on input "Policy reference" at bounding box center [414, 196] width 347 height 32
type input "76635306"
click at [342, 290] on input "Promo or referral code (optional)" at bounding box center [414, 296] width 347 height 32
paste input "OFF225"
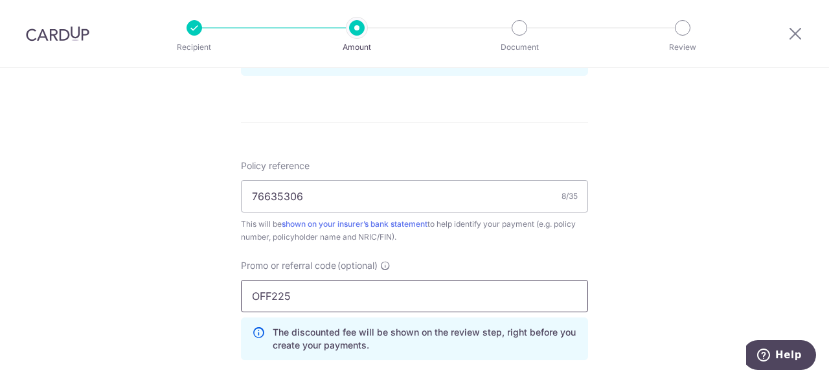
type input "OFF225"
click at [184, 261] on div "Tell us more about your payment Enter payment amount SGD 29.35 29.35 Select Car…" at bounding box center [414, 23] width 829 height 1336
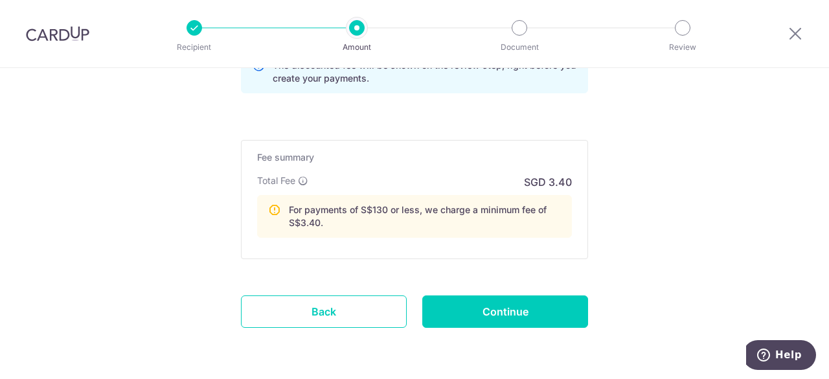
scroll to position [1021, 0]
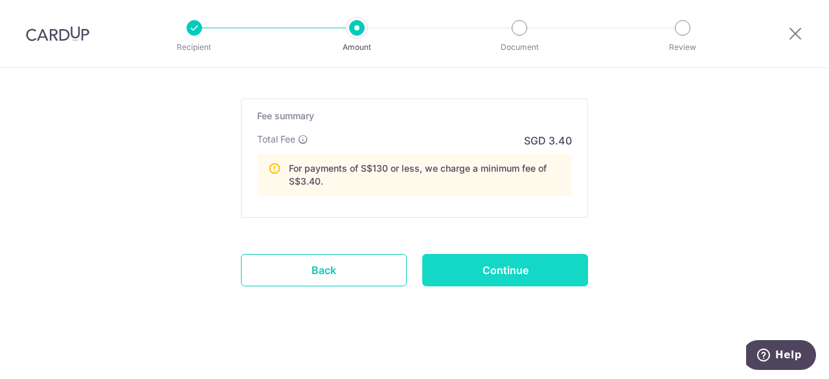
click at [496, 264] on input "Continue" at bounding box center [505, 270] width 166 height 32
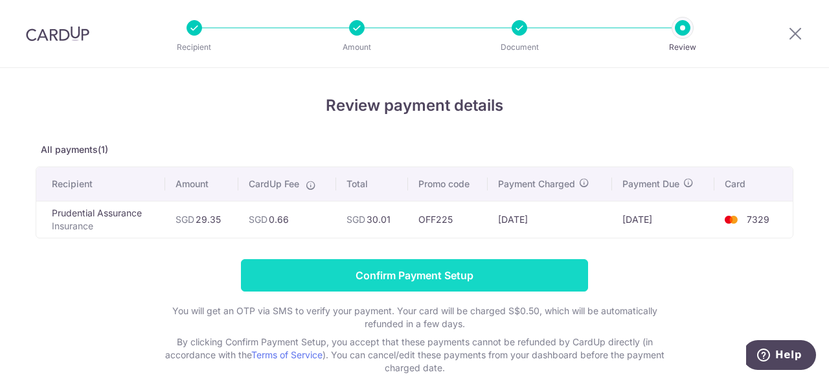
click at [485, 273] on input "Confirm Payment Setup" at bounding box center [414, 275] width 347 height 32
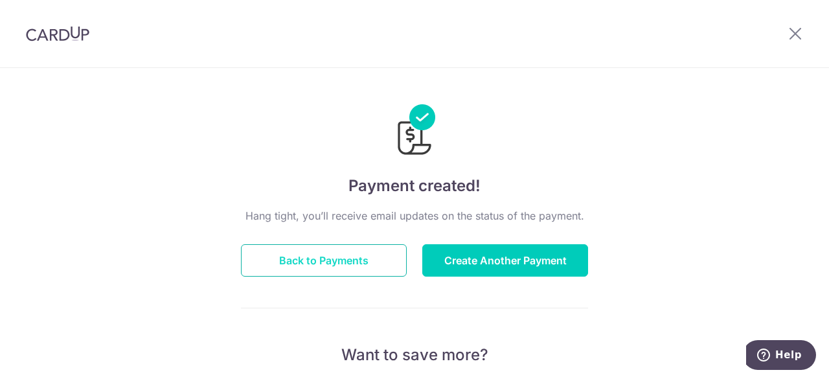
click at [329, 260] on button "Back to Payments" at bounding box center [324, 260] width 166 height 32
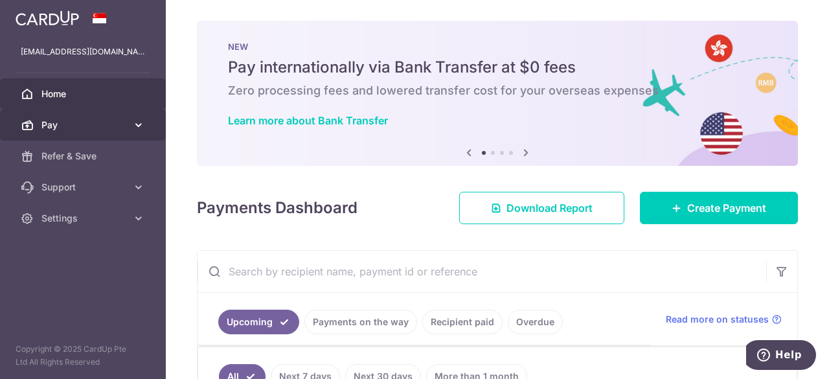
click at [108, 127] on span "Pay" at bounding box center [84, 125] width 86 height 13
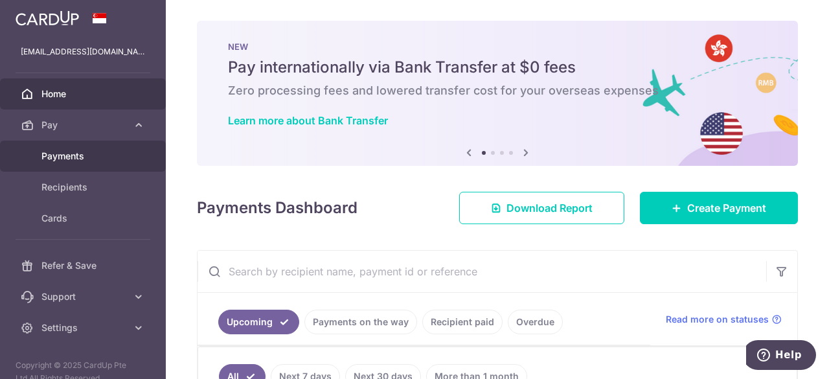
click at [88, 157] on span "Payments" at bounding box center [84, 156] width 86 height 13
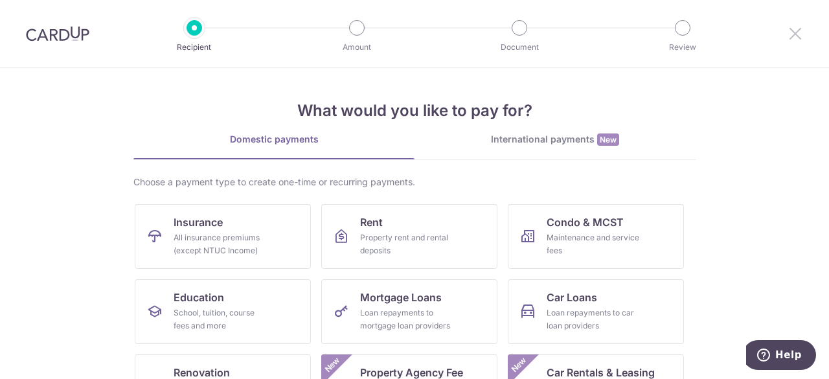
click at [793, 32] on icon at bounding box center [796, 33] width 16 height 16
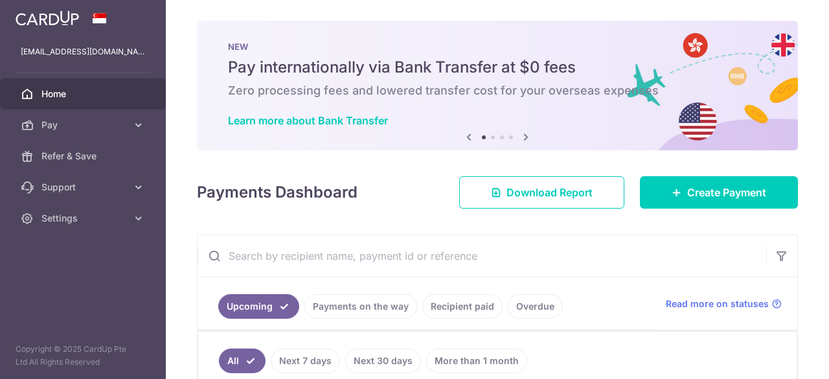
scroll to position [246, 0]
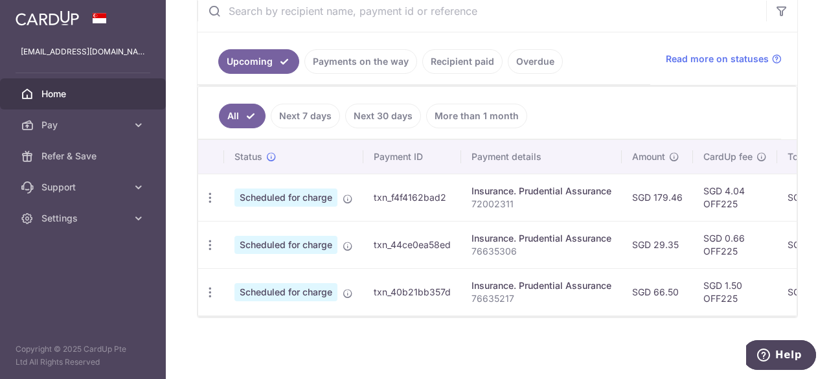
click at [304, 113] on link "Next 7 days" at bounding box center [305, 116] width 69 height 25
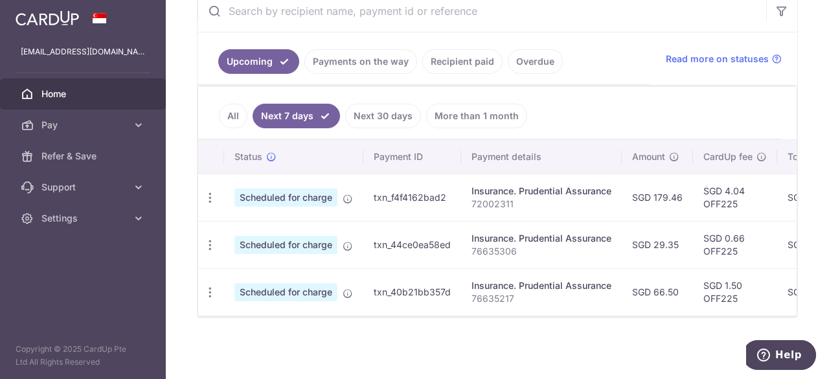
click at [390, 115] on link "Next 30 days" at bounding box center [383, 116] width 76 height 25
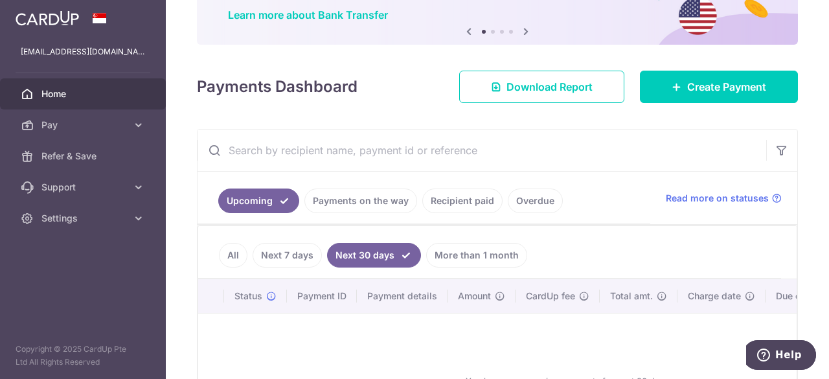
scroll to position [240, 0]
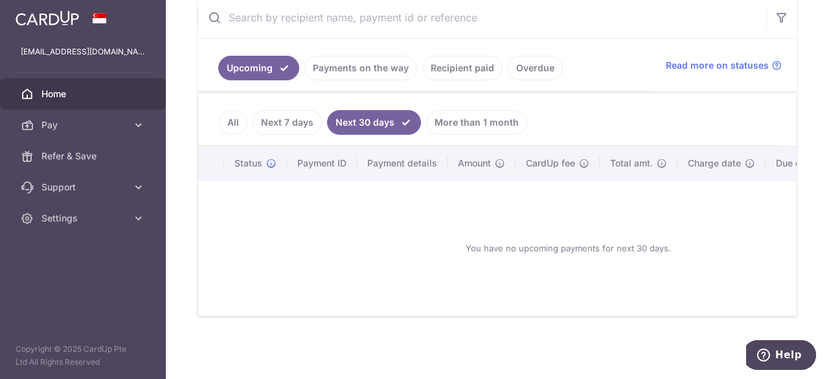
click at [238, 121] on link "All" at bounding box center [233, 122] width 29 height 25
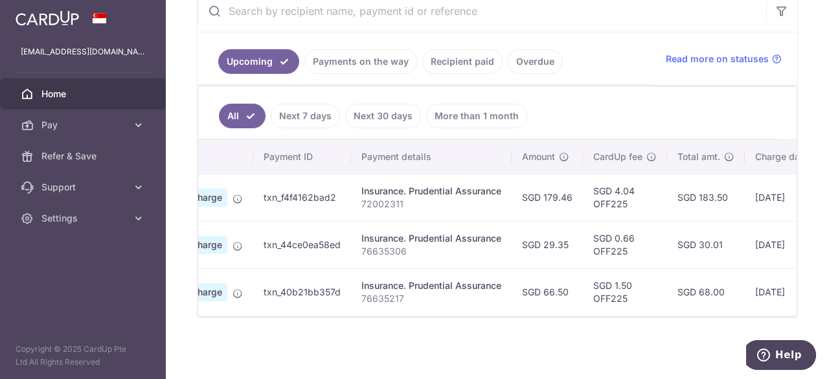
scroll to position [0, 109]
click at [457, 58] on link "Recipient paid" at bounding box center [462, 61] width 80 height 25
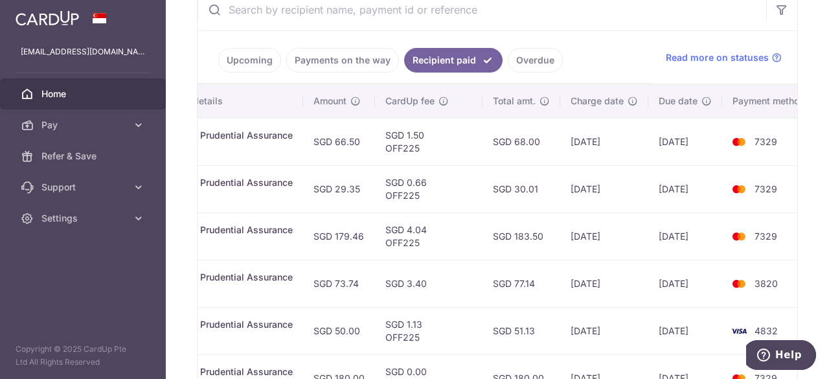
scroll to position [0, 308]
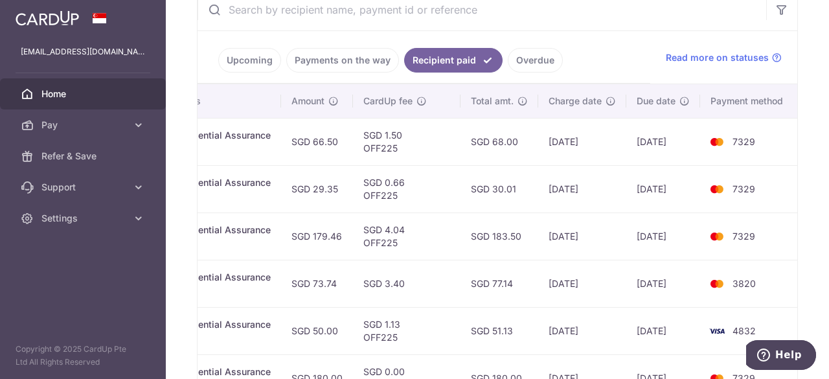
drag, startPoint x: 647, startPoint y: 284, endPoint x: 829, endPoint y: 302, distance: 182.9
click at [829, 302] on div "× Pause Schedule Pause all future payments in this series Pause just this one p…" at bounding box center [497, 189] width 663 height 379
click at [417, 284] on td "SGD 3.40" at bounding box center [407, 283] width 108 height 47
click at [440, 281] on td "SGD 3.40" at bounding box center [407, 283] width 108 height 47
click at [294, 277] on td "SGD 73.74" at bounding box center [317, 283] width 72 height 47
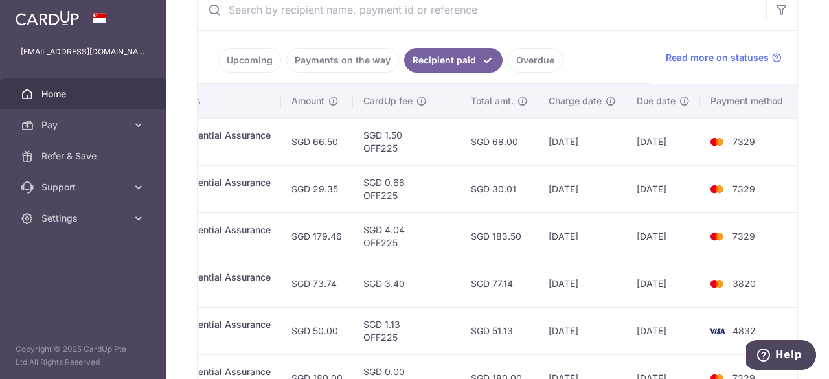
scroll to position [0, 0]
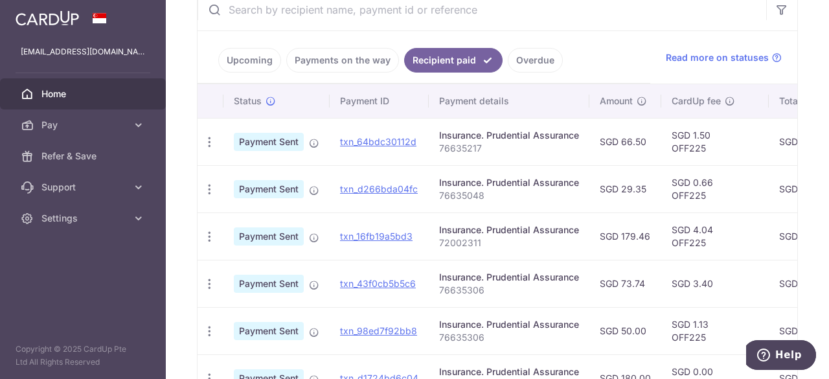
drag, startPoint x: 252, startPoint y: 277, endPoint x: 71, endPoint y: 266, distance: 181.8
click at [46, 270] on main "lwaikwon@gmail.com Home Pay Payments Recipients Cards Refer & Save Support FAQ …" at bounding box center [414, 189] width 829 height 379
click at [561, 285] on p "76635306" at bounding box center [509, 290] width 140 height 13
click at [93, 120] on span "Pay" at bounding box center [84, 125] width 86 height 13
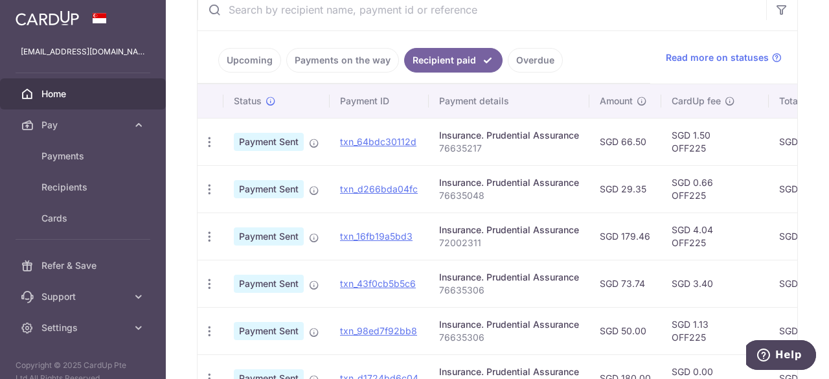
click at [271, 55] on link "Upcoming" at bounding box center [249, 60] width 63 height 25
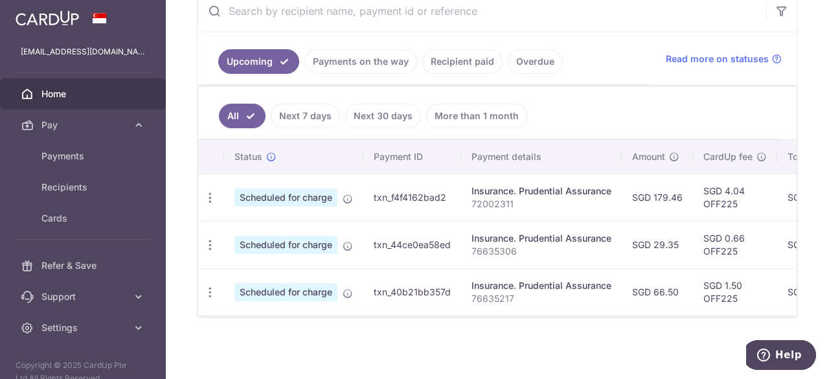
scroll to position [0, 320]
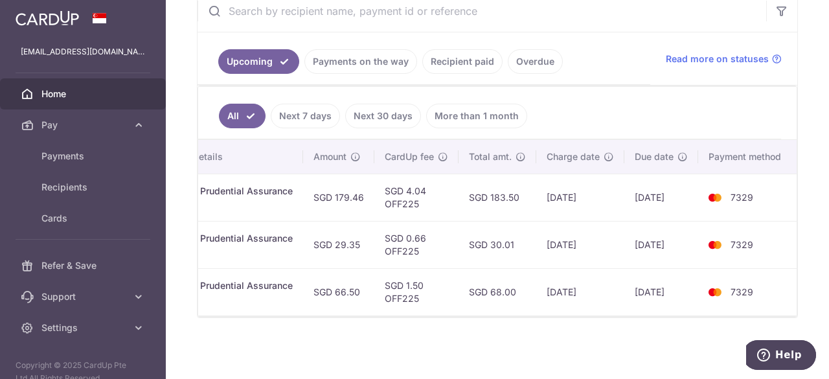
click at [367, 318] on div "Upcoming Payments on the way Recipient paid Overdue Read more on statuses All N…" at bounding box center [497, 154] width 601 height 328
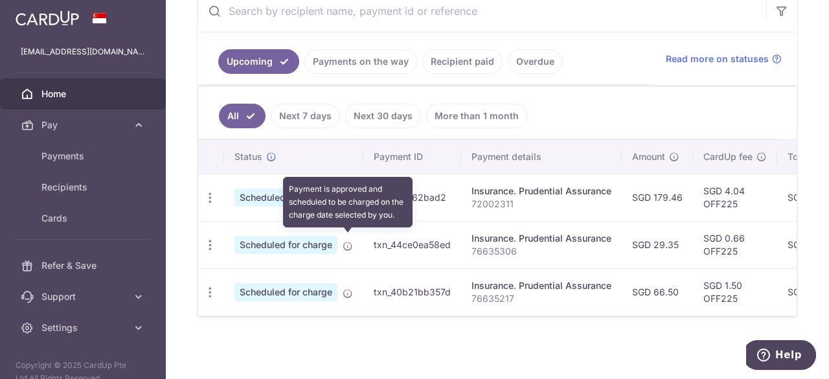
click at [347, 241] on icon at bounding box center [348, 246] width 10 height 10
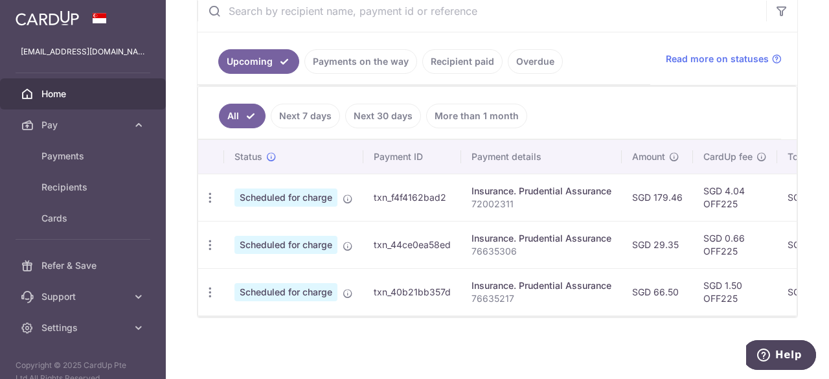
click at [310, 244] on span "Scheduled for charge" at bounding box center [286, 245] width 103 height 18
click at [212, 242] on icon "button" at bounding box center [210, 245] width 14 height 14
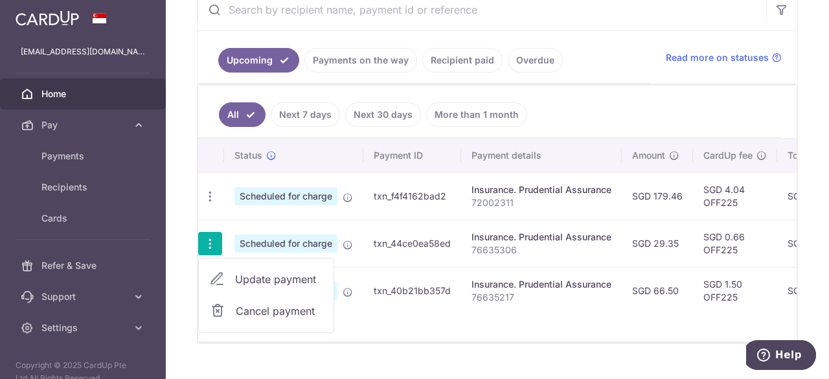
click at [281, 273] on span "Update payment" at bounding box center [279, 279] width 88 height 16
radio input "true"
type input "29.35"
type input "20/10/2025"
type input "76635306"
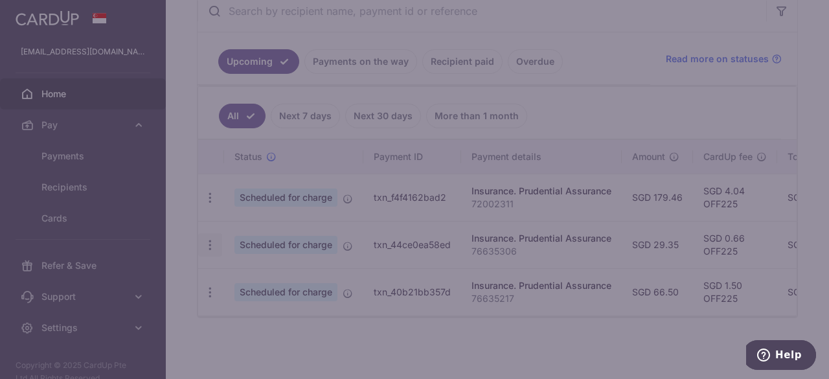
type input "OFF225"
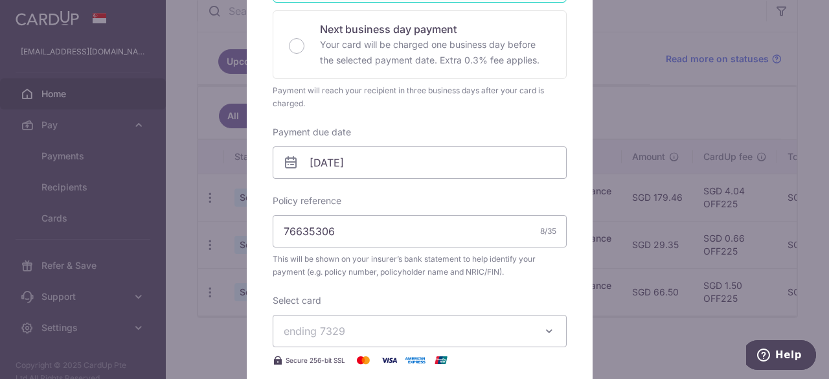
scroll to position [324, 0]
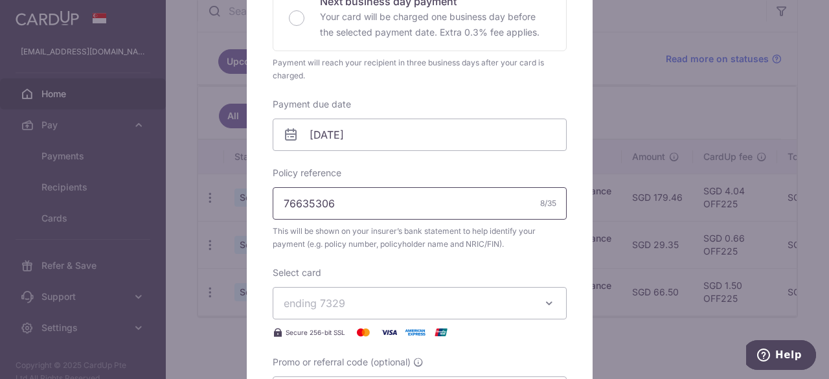
drag, startPoint x: 324, startPoint y: 204, endPoint x: 203, endPoint y: 200, distance: 120.6
click at [203, 200] on div "Edit payment By clicking apply, you will make changes to all payments to Pruden…" at bounding box center [414, 189] width 829 height 379
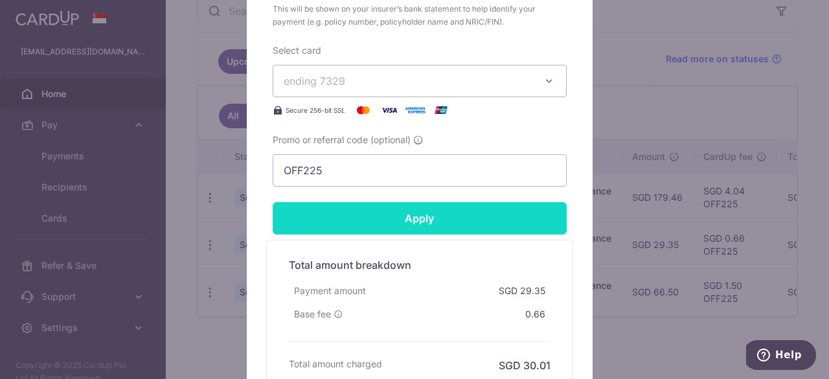
scroll to position [583, 0]
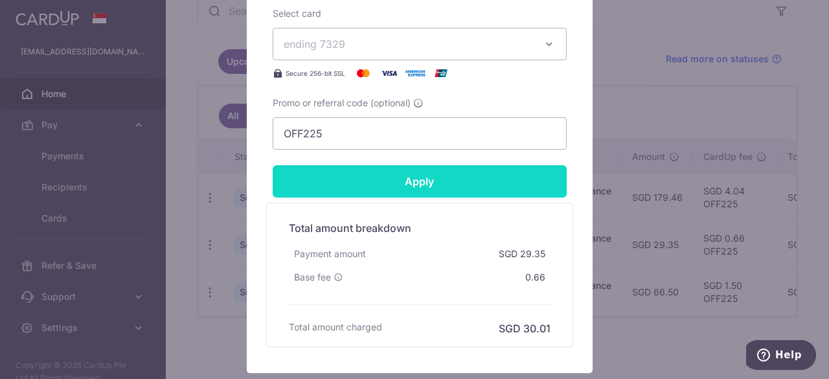
type input "76635048"
click at [423, 178] on input "Apply" at bounding box center [420, 181] width 294 height 32
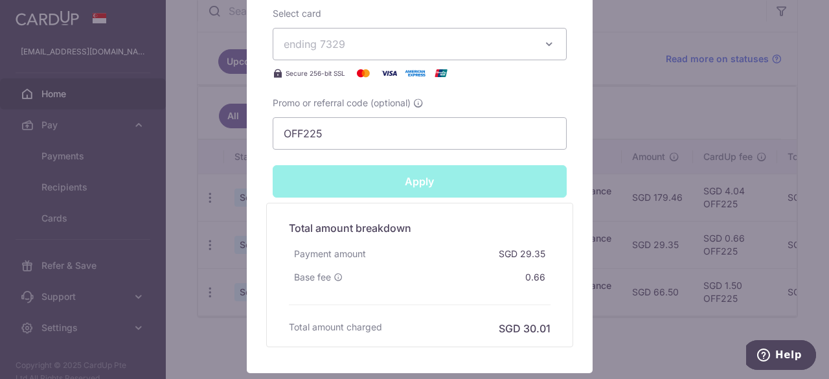
type input "Successfully Applied"
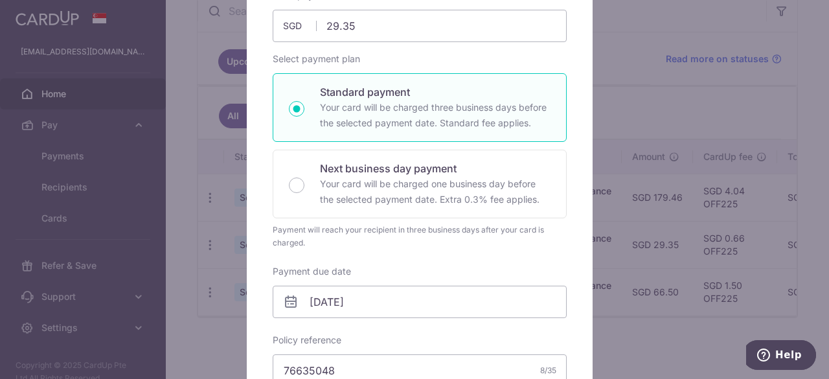
scroll to position [0, 0]
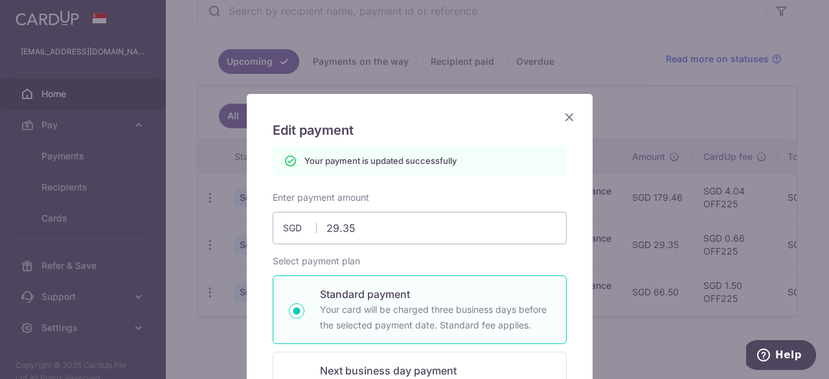
click at [565, 119] on icon "Close" at bounding box center [570, 117] width 16 height 16
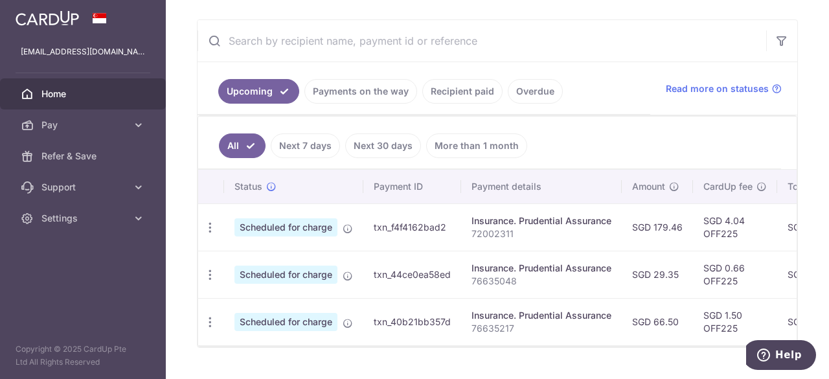
scroll to position [262, 0]
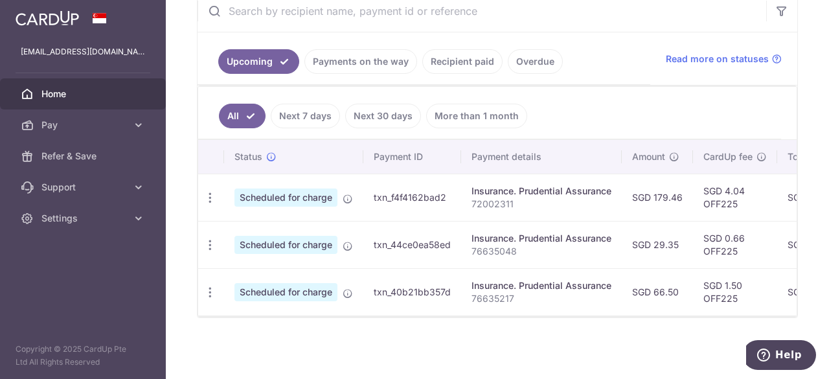
click at [468, 61] on link "Recipient paid" at bounding box center [462, 61] width 80 height 25
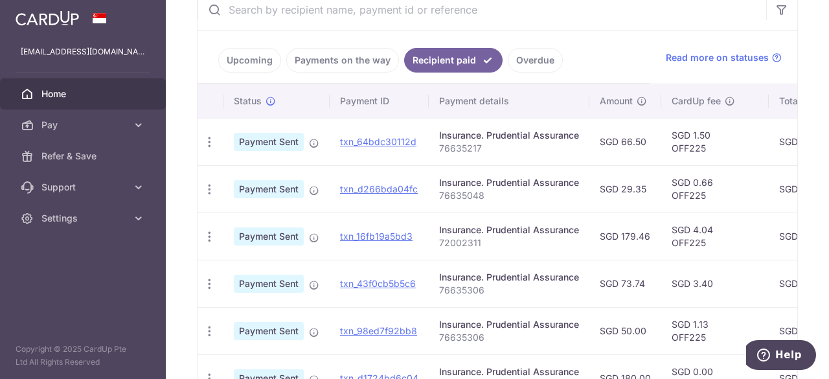
click at [246, 55] on link "Upcoming" at bounding box center [249, 60] width 63 height 25
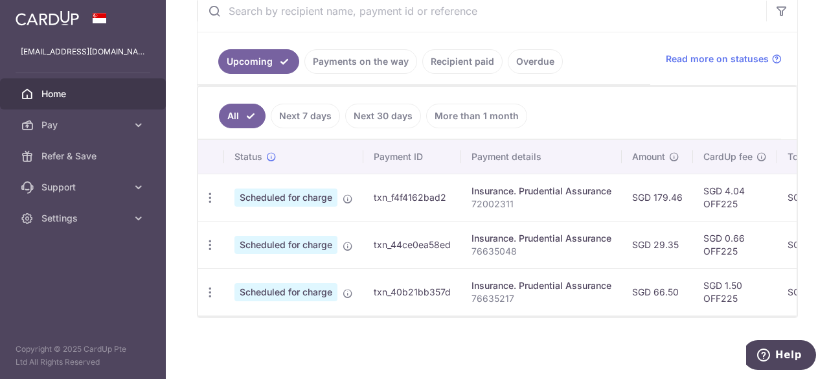
click at [447, 63] on link "Recipient paid" at bounding box center [462, 61] width 80 height 25
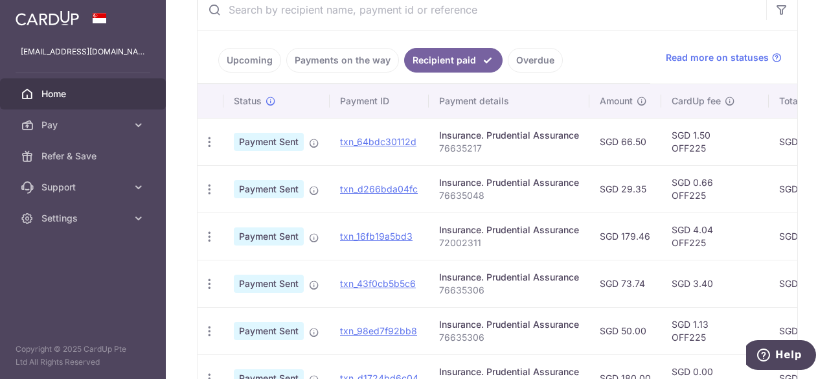
click at [246, 59] on link "Upcoming" at bounding box center [249, 60] width 63 height 25
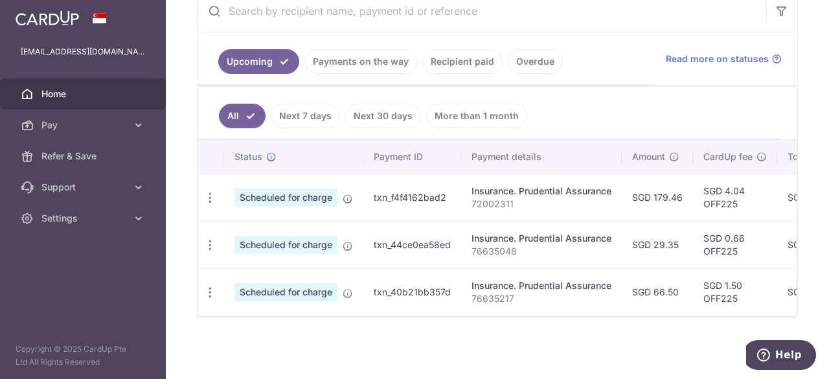
click at [451, 65] on link "Recipient paid" at bounding box center [462, 61] width 80 height 25
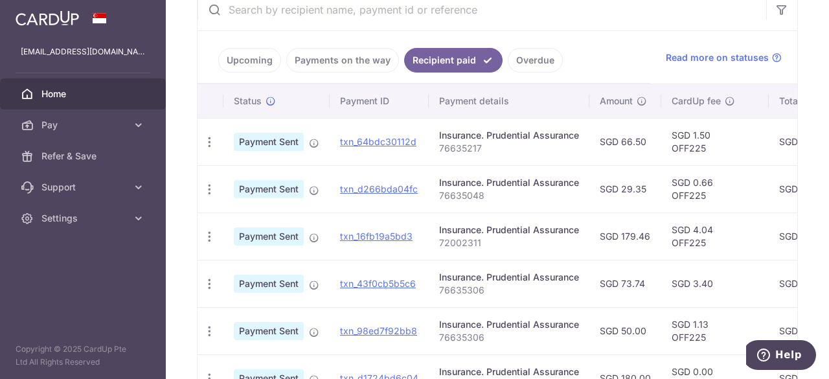
click at [240, 60] on link "Upcoming" at bounding box center [249, 60] width 63 height 25
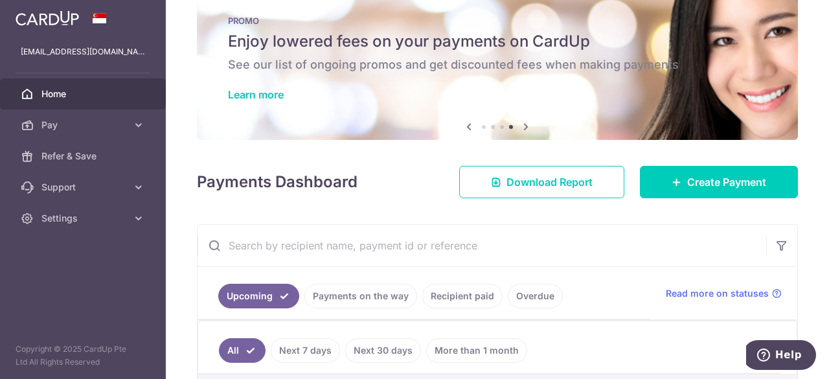
scroll to position [0, 0]
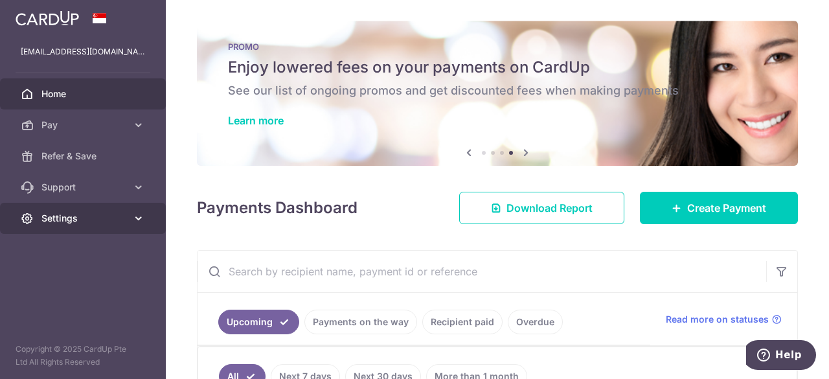
click at [135, 222] on icon at bounding box center [138, 218] width 13 height 13
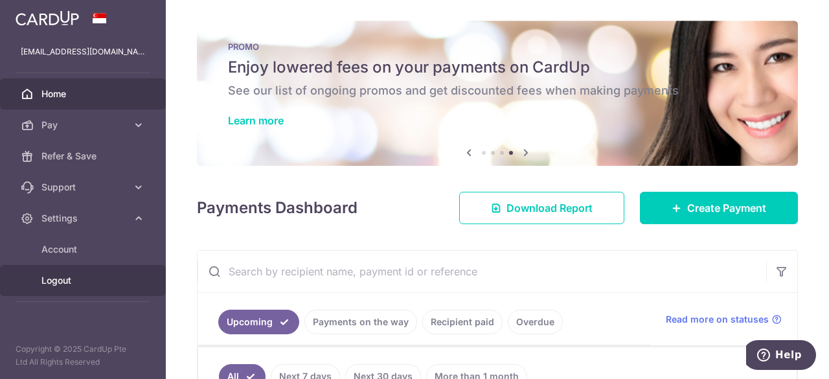
click at [64, 284] on span "Logout" at bounding box center [84, 280] width 86 height 13
